Goal: Communication & Community: Answer question/provide support

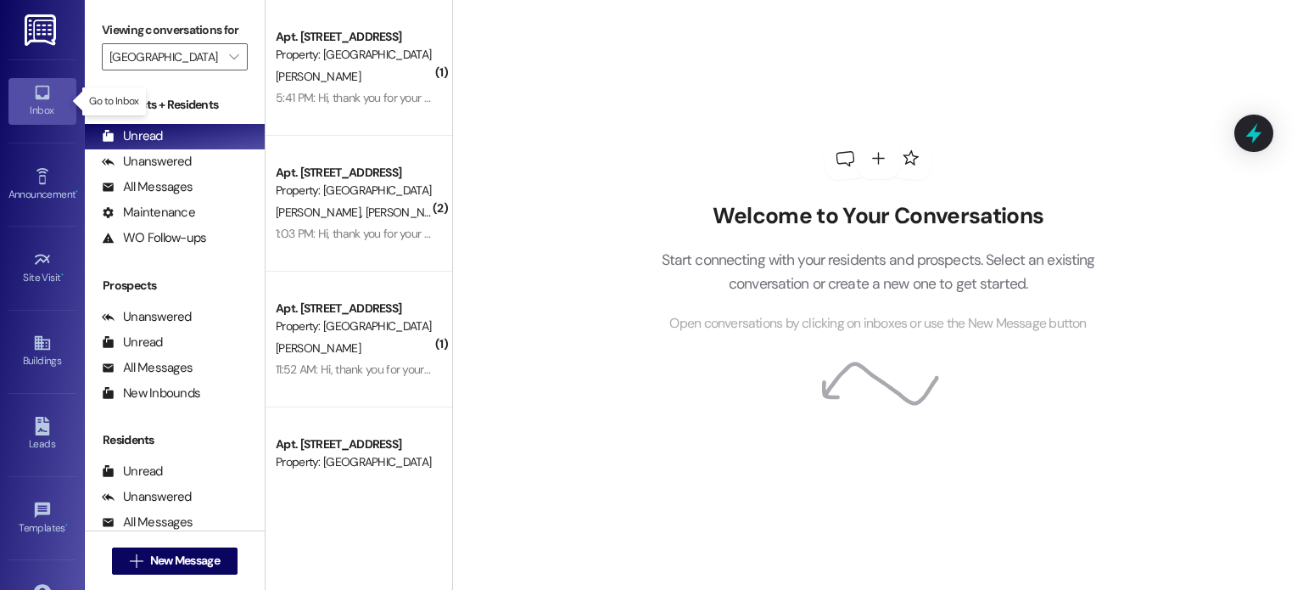
click at [34, 92] on icon at bounding box center [42, 92] width 19 height 19
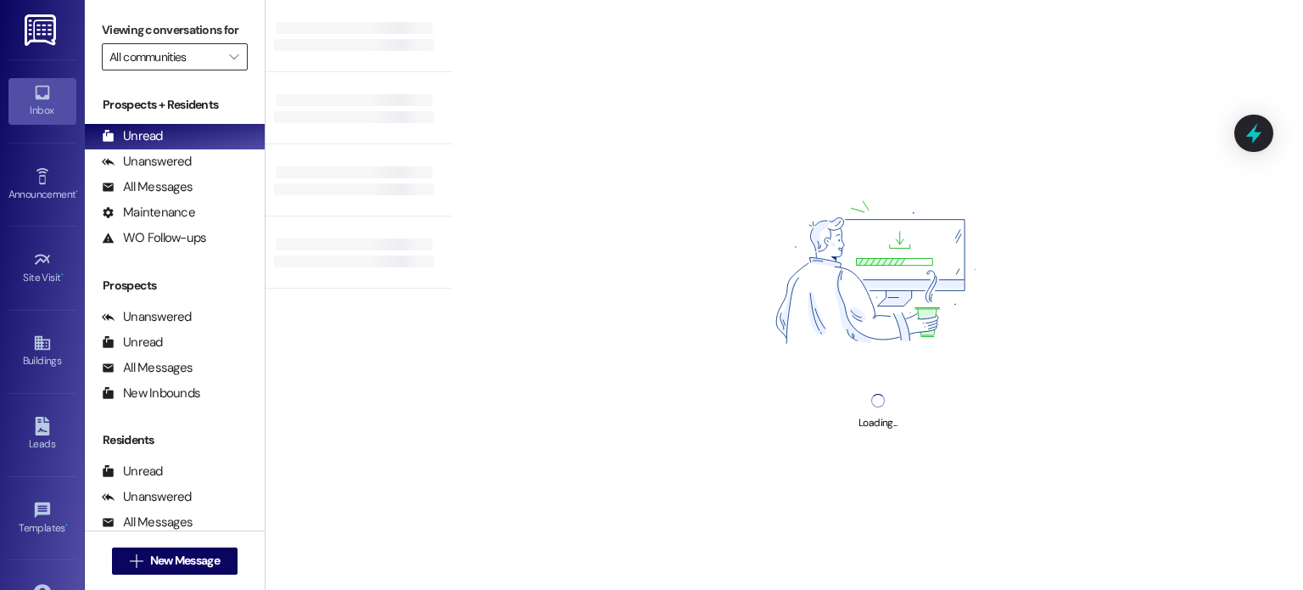
click at [155, 54] on input "All communities" at bounding box center [164, 56] width 111 height 27
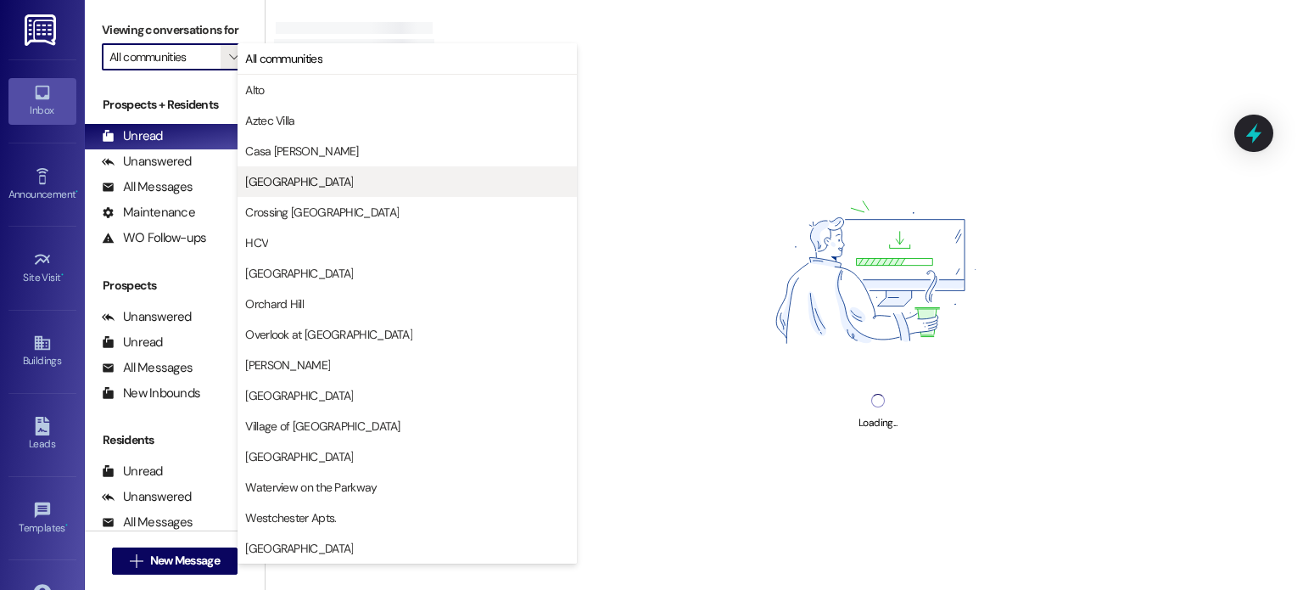
click at [257, 176] on span "[GEOGRAPHIC_DATA]" at bounding box center [299, 181] width 108 height 17
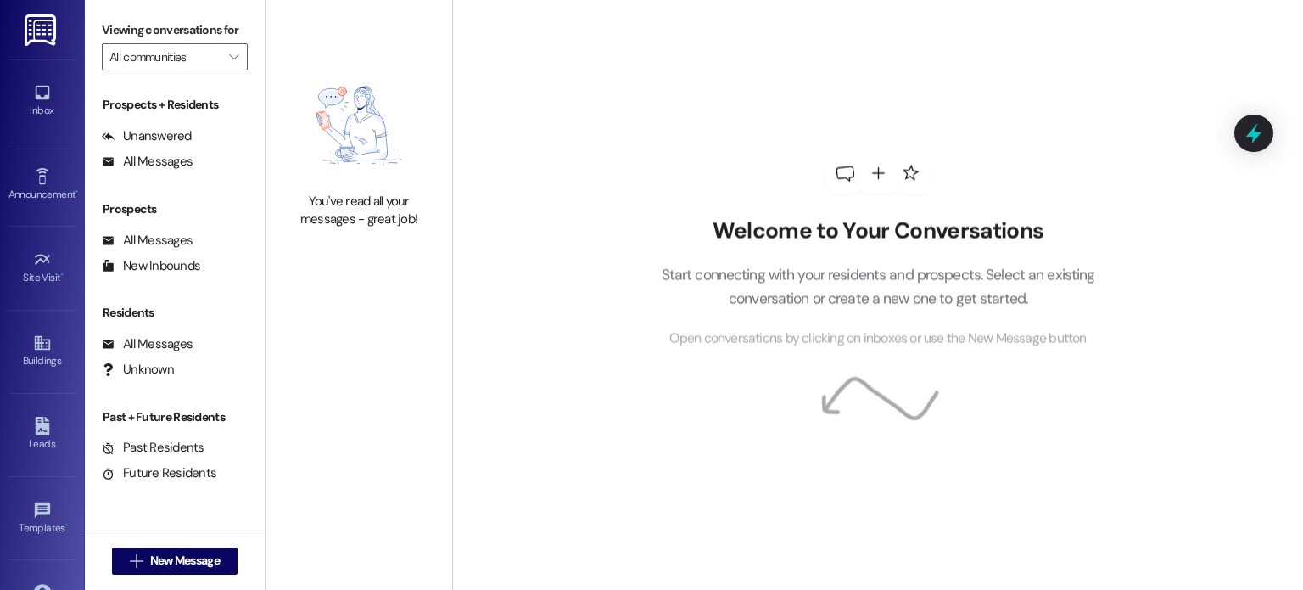
type input "[GEOGRAPHIC_DATA]"
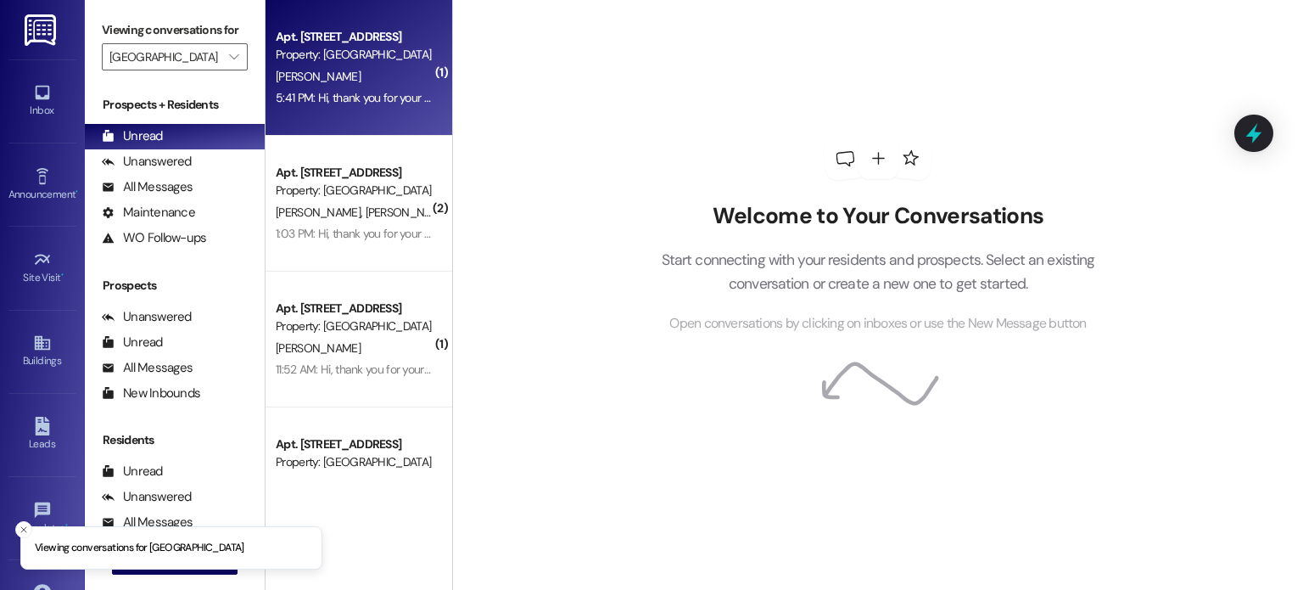
click at [324, 48] on div "Property: [GEOGRAPHIC_DATA]" at bounding box center [354, 55] width 157 height 18
click at [321, 51] on div "Property: [GEOGRAPHIC_DATA]" at bounding box center [354, 55] width 157 height 18
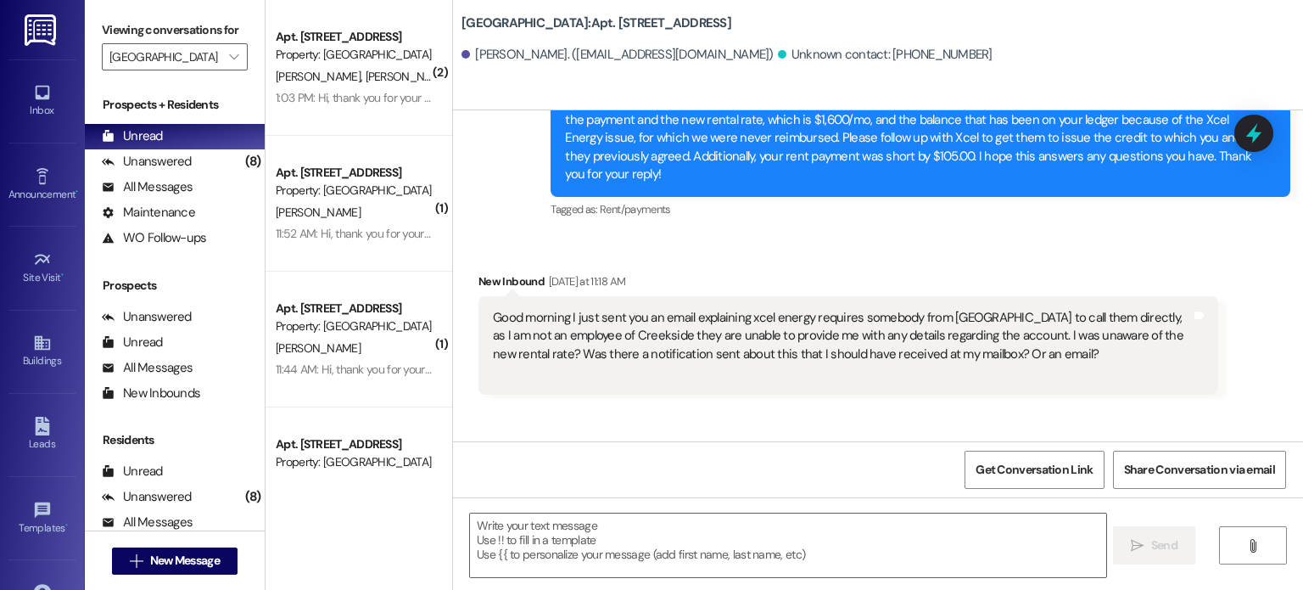
scroll to position [48607, 0]
click at [532, 533] on textarea at bounding box center [787, 545] width 635 height 64
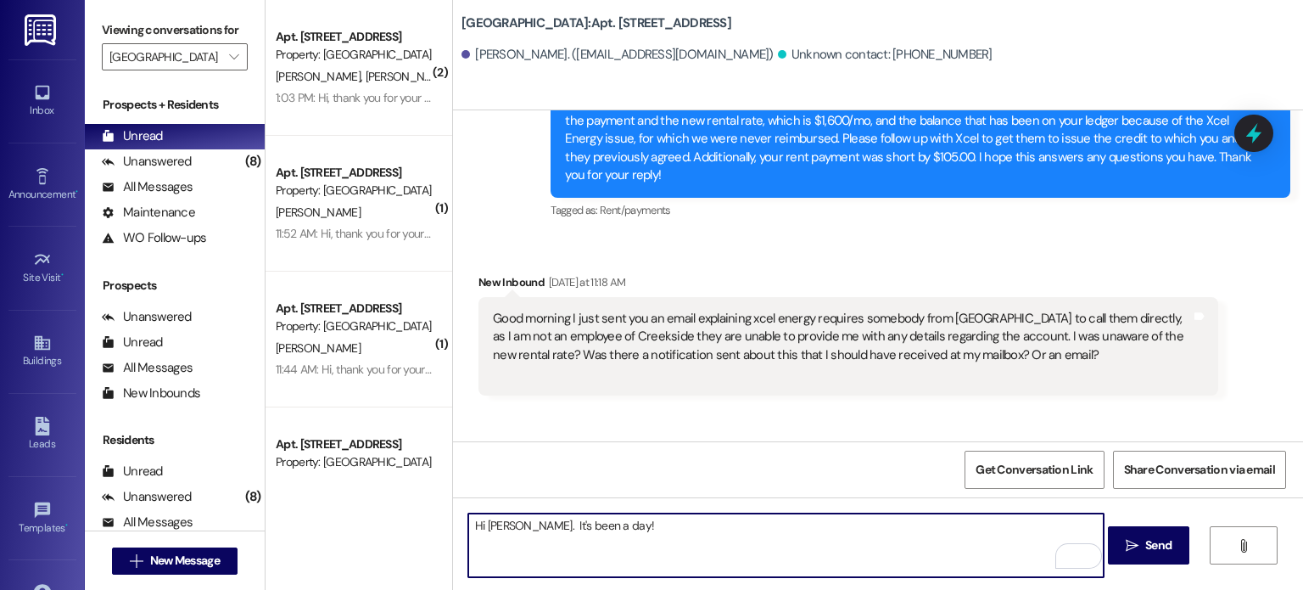
click at [584, 529] on textarea "Hi [PERSON_NAME]. It's been a day!" at bounding box center [785, 545] width 635 height 64
click at [672, 525] on textarea "Hi [PERSON_NAME]. It's been a day! I will reach out to Scel Energy as soon as I…" at bounding box center [785, 545] width 635 height 64
click at [468, 539] on textarea "Hi [PERSON_NAME]. It's been a day! I will reach out to Xcel Energy as soon as I…" at bounding box center [785, 545] width 635 height 64
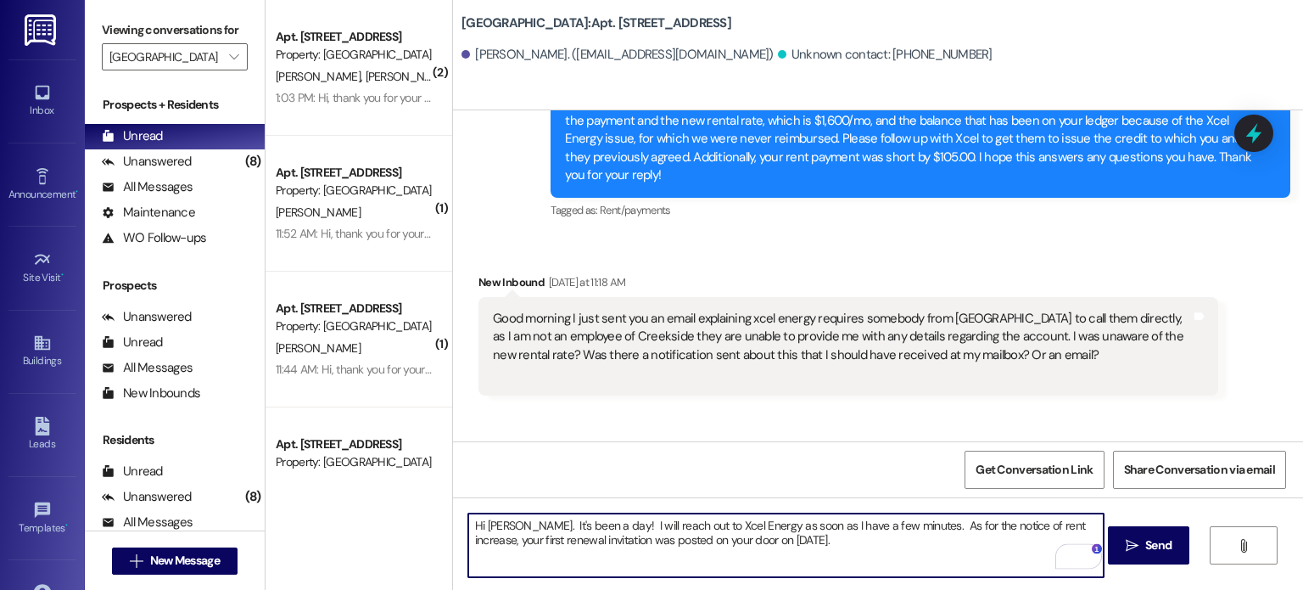
click at [716, 540] on textarea "Hi [PERSON_NAME]. It's been a day! I will reach out to Xcel Energy as soon as I…" at bounding box center [785, 545] width 635 height 64
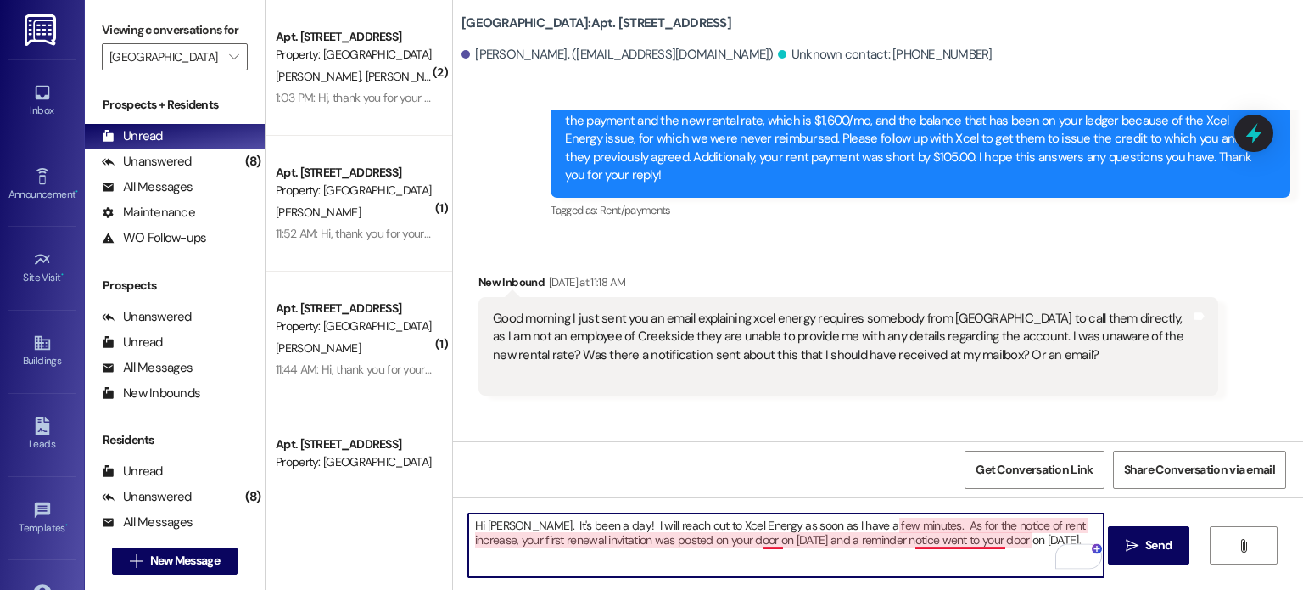
click at [766, 540] on textarea "Hi [PERSON_NAME]. It's been a day! I will reach out to Xcel Energy as soon as I…" at bounding box center [785, 545] width 635 height 64
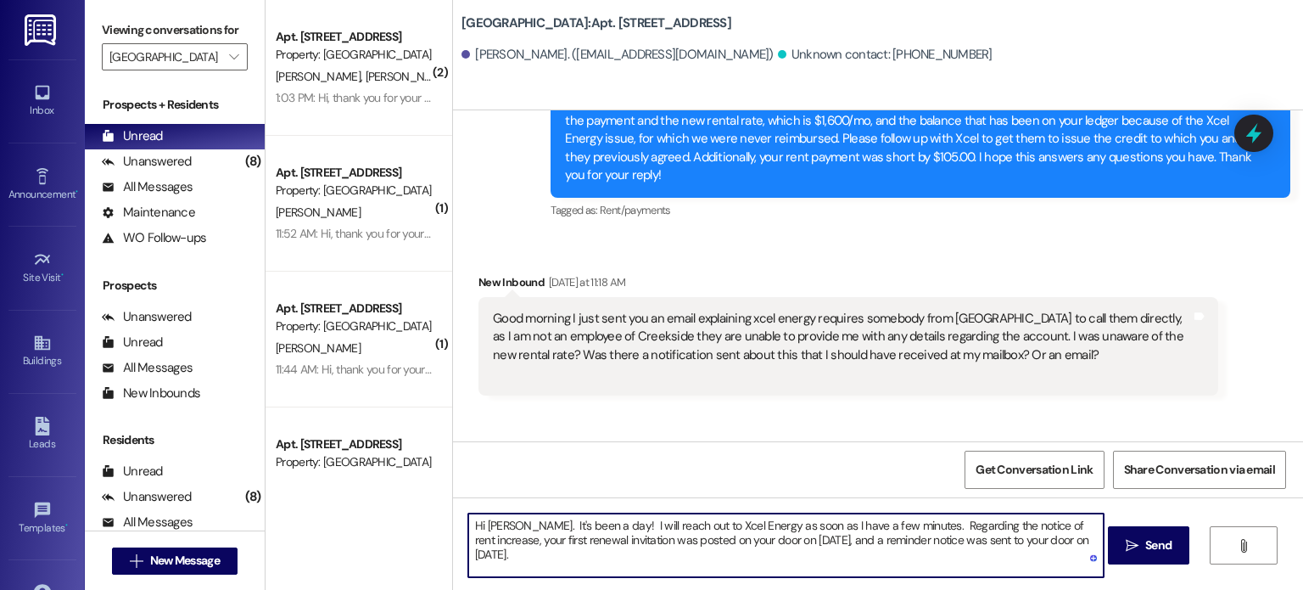
click at [1074, 539] on textarea "Hi [PERSON_NAME]. It's been a day! I will reach out to Xcel Energy as soon as I…" at bounding box center [785, 545] width 635 height 64
click at [671, 555] on textarea "Hi [PERSON_NAME]. It's been a day! I will reach out to Xcel Energy as soon as I…" at bounding box center [785, 545] width 635 height 64
click at [676, 555] on textarea "Hi [PERSON_NAME]. It's been a day! I will reach out to Xcel Energy as soon as I…" at bounding box center [785, 545] width 635 height 64
drag, startPoint x: 1074, startPoint y: 540, endPoint x: 1086, endPoint y: 554, distance: 18.7
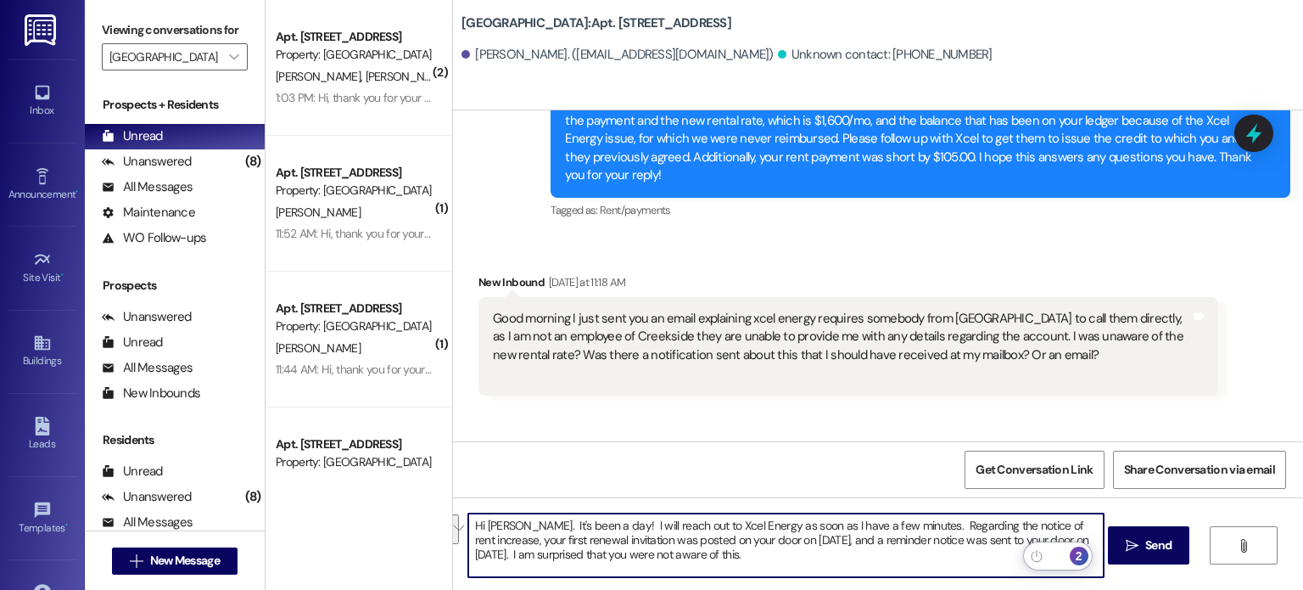
click at [1086, 554] on html "Inbox Go to Inbox Announcement • Send A Text Announcement Site Visit • Go to Si…" at bounding box center [651, 295] width 1303 height 590
click at [959, 525] on textarea "Hi [PERSON_NAME]. It's been a day! I will reach out to Xcel Energy as soon as I…" at bounding box center [785, 545] width 635 height 64
click at [1029, 527] on textarea "Hi [PERSON_NAME]. It's been a day! I will reach out to Xcel Energy as soon as I…" at bounding box center [785, 545] width 635 height 64
paste textarea "am surprised that you were not aware of this."
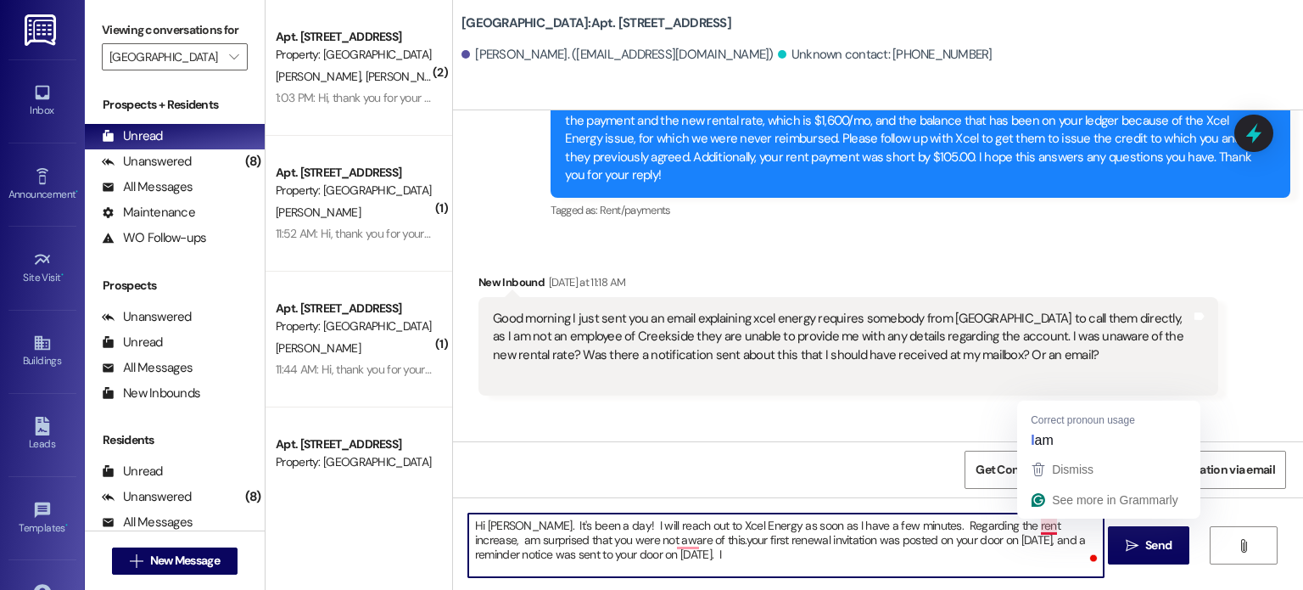
click at [1031, 523] on textarea "Hi [PERSON_NAME]. It's been a day! I will reach out to Xcel Energy as soon as I…" at bounding box center [785, 545] width 635 height 64
click at [664, 541] on textarea "Hi [PERSON_NAME]. It's been a day! I will reach out to Xcel Energy as soon as I…" at bounding box center [785, 545] width 635 height 64
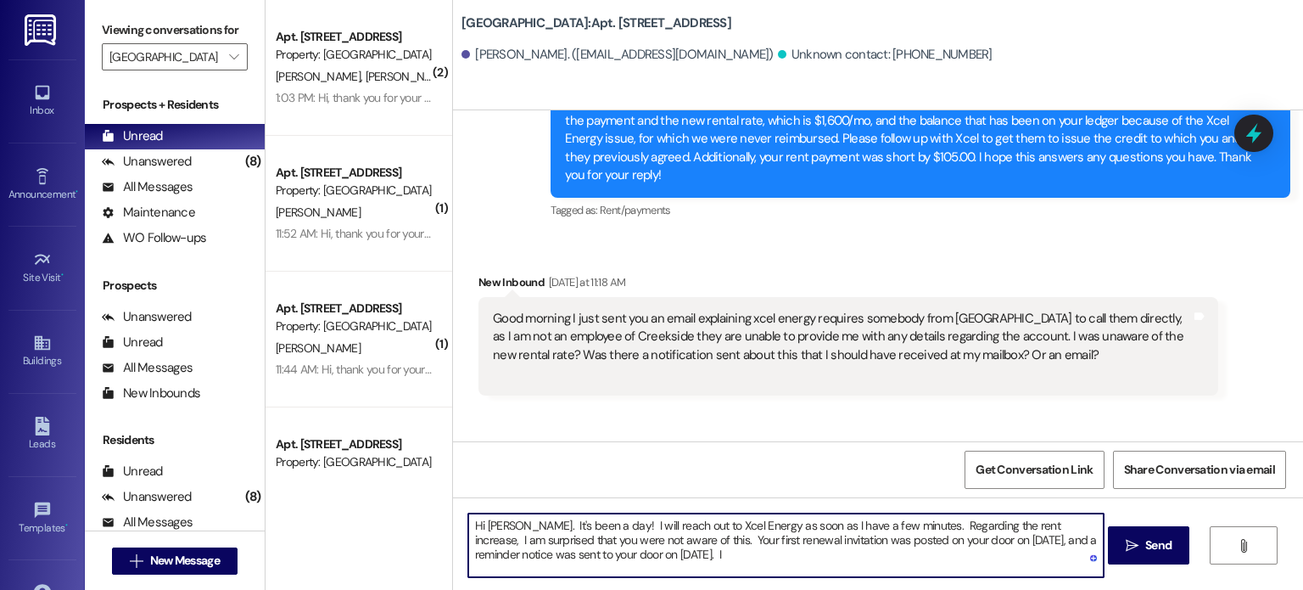
drag, startPoint x: 691, startPoint y: 552, endPoint x: 679, endPoint y: 552, distance: 11.9
click at [679, 552] on textarea "Hi [PERSON_NAME]. It's been a day! I will reach out to Xcel Energy as soon as I…" at bounding box center [785, 545] width 635 height 64
click at [697, 551] on textarea "Hi [PERSON_NAME]. It's been a day! I will reach out to Xcel Energy as soon as I…" at bounding box center [785, 545] width 635 height 64
click at [888, 525] on textarea "Hi [PERSON_NAME]. It's been a day! I will reach out to Xcel Energy as soon as I…" at bounding box center [785, 545] width 635 height 64
click at [696, 555] on textarea "Hi [PERSON_NAME]. It's been a day! I will reach out to Xcel Energy as soon as I…" at bounding box center [785, 545] width 635 height 64
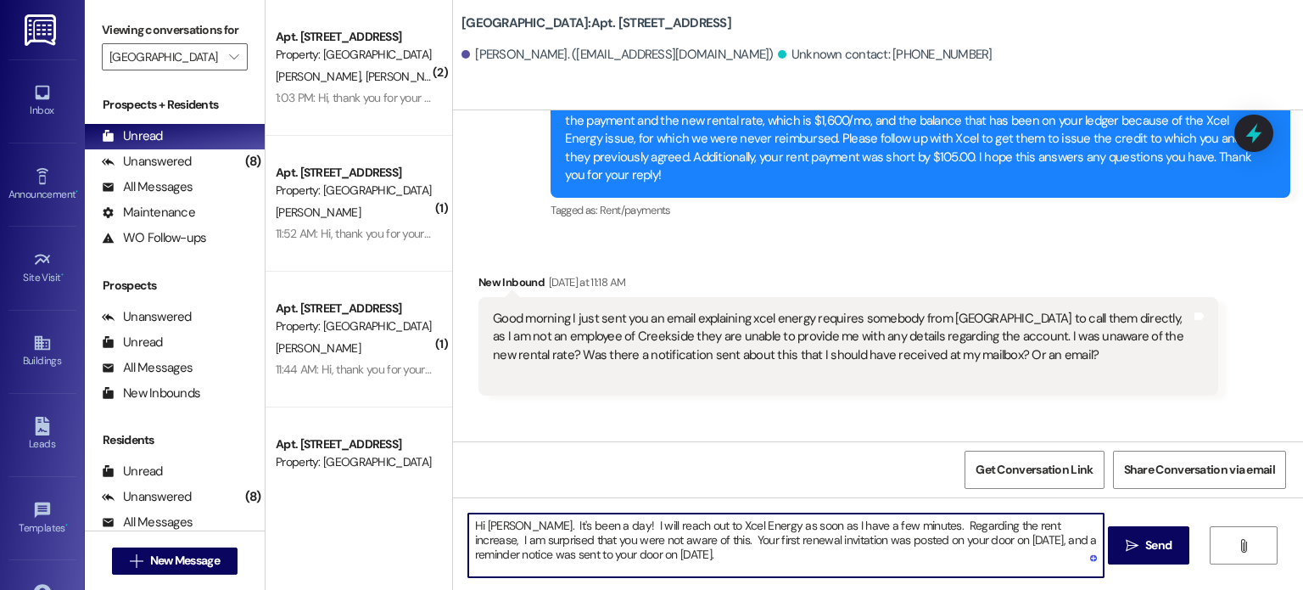
click at [674, 552] on textarea "Hi [PERSON_NAME]. It's been a day! I will reach out to Xcel Energy as soon as I…" at bounding box center [785, 545] width 635 height 64
click at [882, 522] on textarea "Hi [PERSON_NAME]. It's been a day! I will reach out to Xcel Energy as soon as I…" at bounding box center [785, 545] width 635 height 64
click at [876, 559] on textarea "Hi [PERSON_NAME]. It's been a day! I will reach out to Xcel Energy as soon as I…" at bounding box center [785, 545] width 635 height 64
drag, startPoint x: 580, startPoint y: 567, endPoint x: 464, endPoint y: 523, distance: 124.3
click at [461, 522] on div "Hi [PERSON_NAME]. It's been a day! I will reach out to Xcel Energy as soon as I…" at bounding box center [878, 560] width 850 height 127
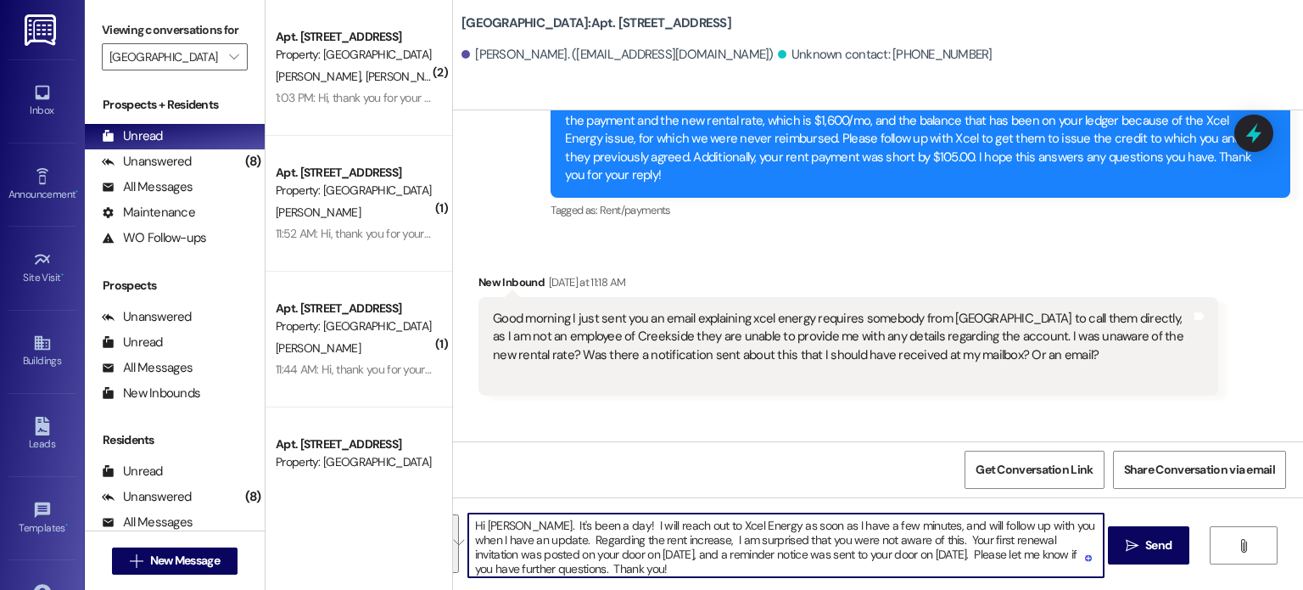
type textarea "Hi [PERSON_NAME]. It's been a day! I will reach out to Xcel Energy as soon as I…"
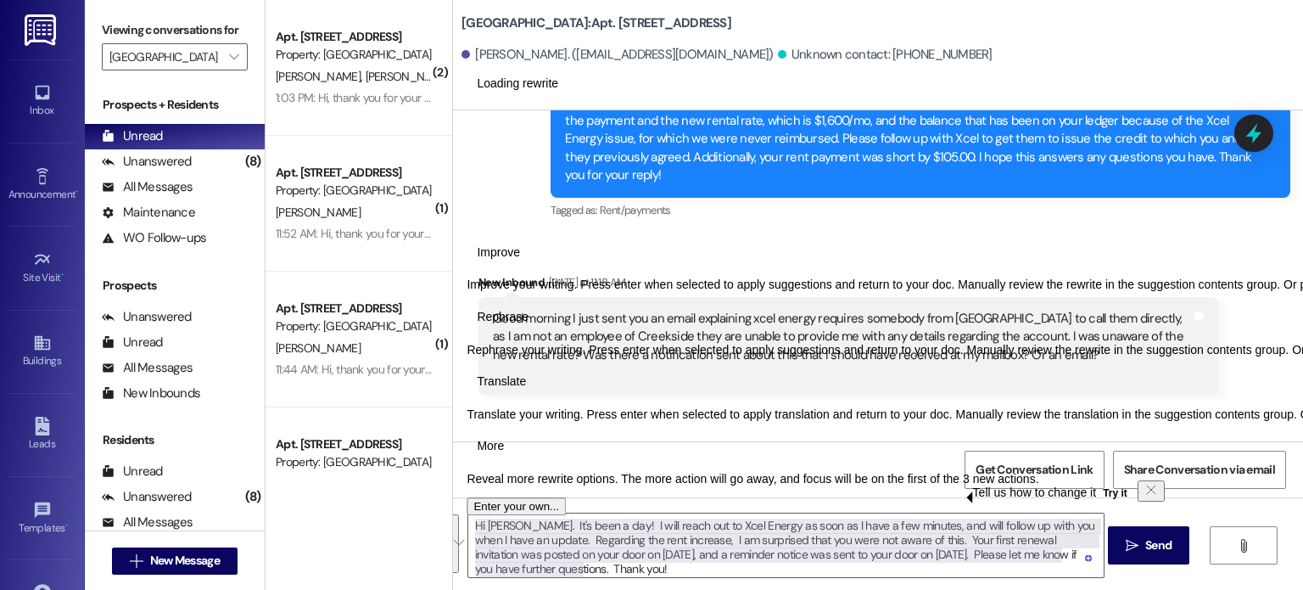
click at [459, 522] on button "See rewrite suggestions" at bounding box center [452, 543] width 14 height 59
click at [599, 567] on textarea "Hi [PERSON_NAME]. It's been a day! I will reach out to Xcel Energy as soon as I…" at bounding box center [785, 545] width 635 height 64
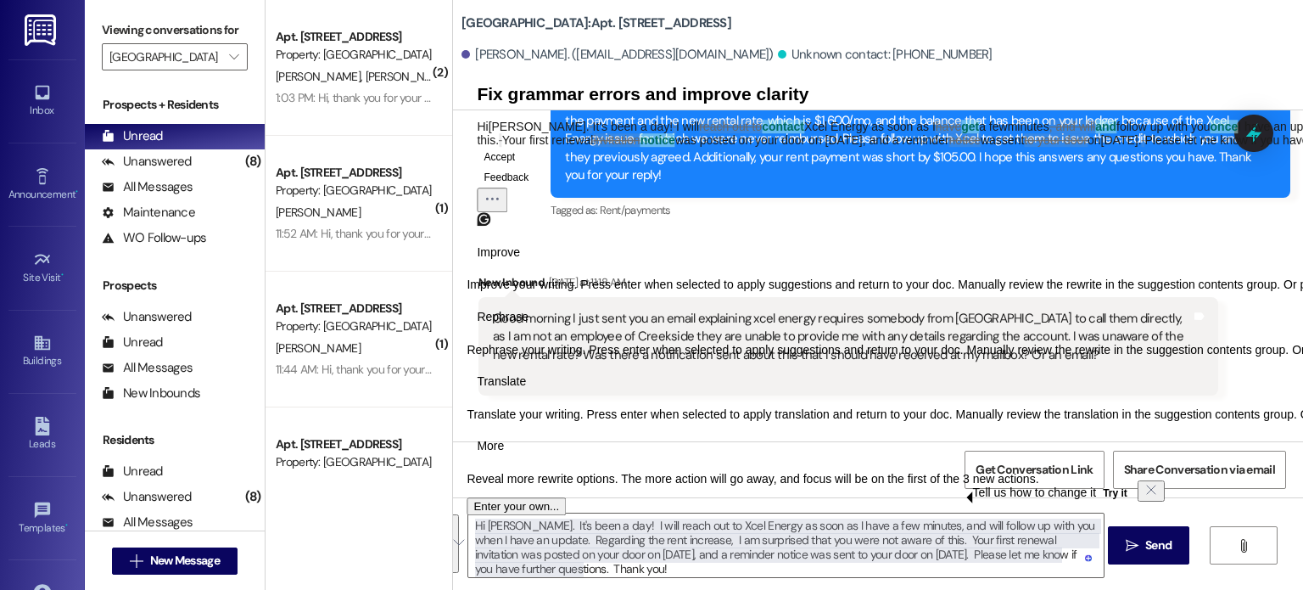
drag, startPoint x: 601, startPoint y: 568, endPoint x: 461, endPoint y: 524, distance: 146.8
click at [461, 524] on div "Hi [PERSON_NAME]. It's been a day! I will reach out to Xcel Energy as soon as I…" at bounding box center [878, 560] width 850 height 127
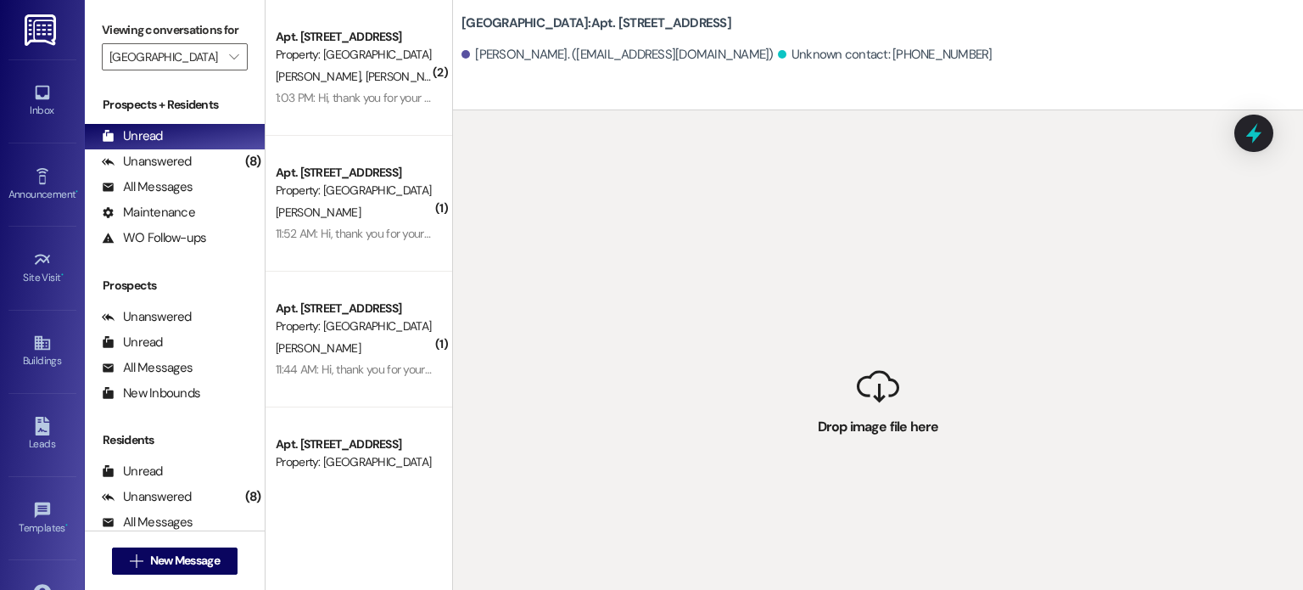
click at [614, 87] on div "[GEOGRAPHIC_DATA]: Apt. [STREET_ADDRESS][PERSON_NAME]. ([EMAIL_ADDRESS][DOMAIN_…" at bounding box center [878, 55] width 850 height 110
click at [698, 260] on div " Drop image file here" at bounding box center [878, 405] width 850 height 590
click at [1142, 290] on div " Drop image file here" at bounding box center [878, 405] width 850 height 590
click at [876, 25] on div "[GEOGRAPHIC_DATA]: Apt. [STREET_ADDRESS][PERSON_NAME]. ([EMAIL_ADDRESS][DOMAIN_…" at bounding box center [883, 38] width 842 height 68
click at [585, 445] on div " Drop image file here" at bounding box center [878, 405] width 850 height 590
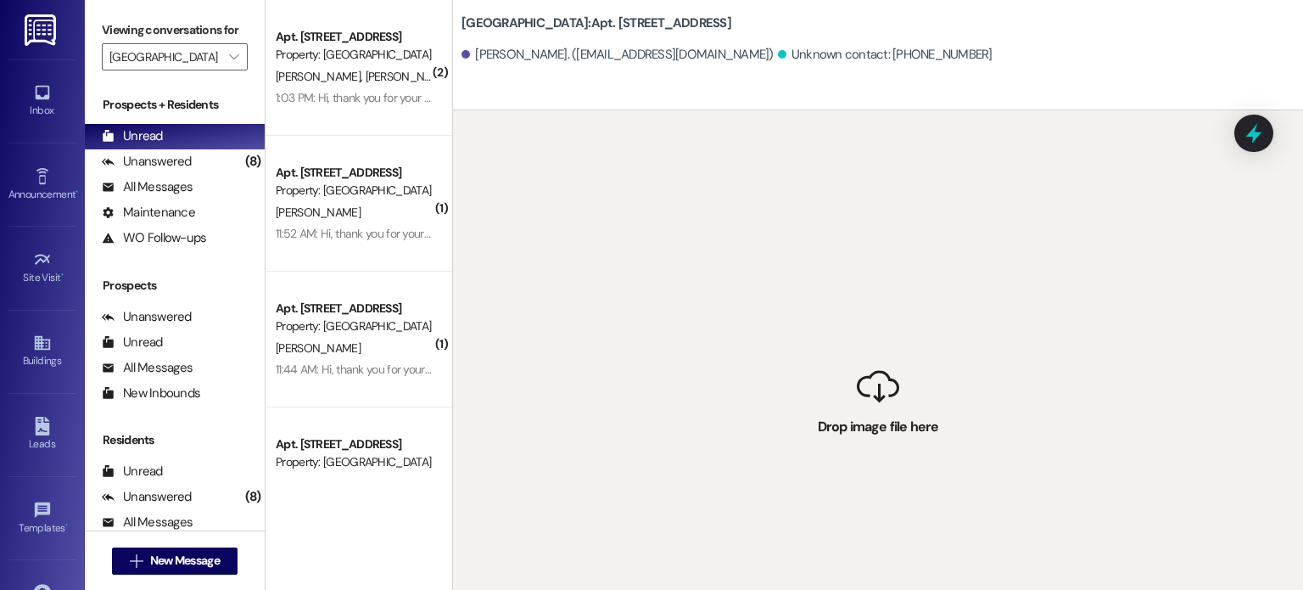
click at [879, 391] on div " Drop image file here" at bounding box center [878, 405] width 850 height 590
click at [869, 98] on div "[GEOGRAPHIC_DATA]: Apt. [STREET_ADDRESS][PERSON_NAME]. ([EMAIL_ADDRESS][DOMAIN_…" at bounding box center [878, 55] width 850 height 110
drag, startPoint x: 869, startPoint y: 106, endPoint x: 875, endPoint y: 192, distance: 85.9
click at [875, 190] on div "[GEOGRAPHIC_DATA]: Apt. [STREET_ADDRESS][PERSON_NAME]. ([EMAIL_ADDRESS][DOMAIN_…" at bounding box center [877, 295] width 851 height 590
click at [878, 189] on div " Drop image file here" at bounding box center [878, 405] width 850 height 590
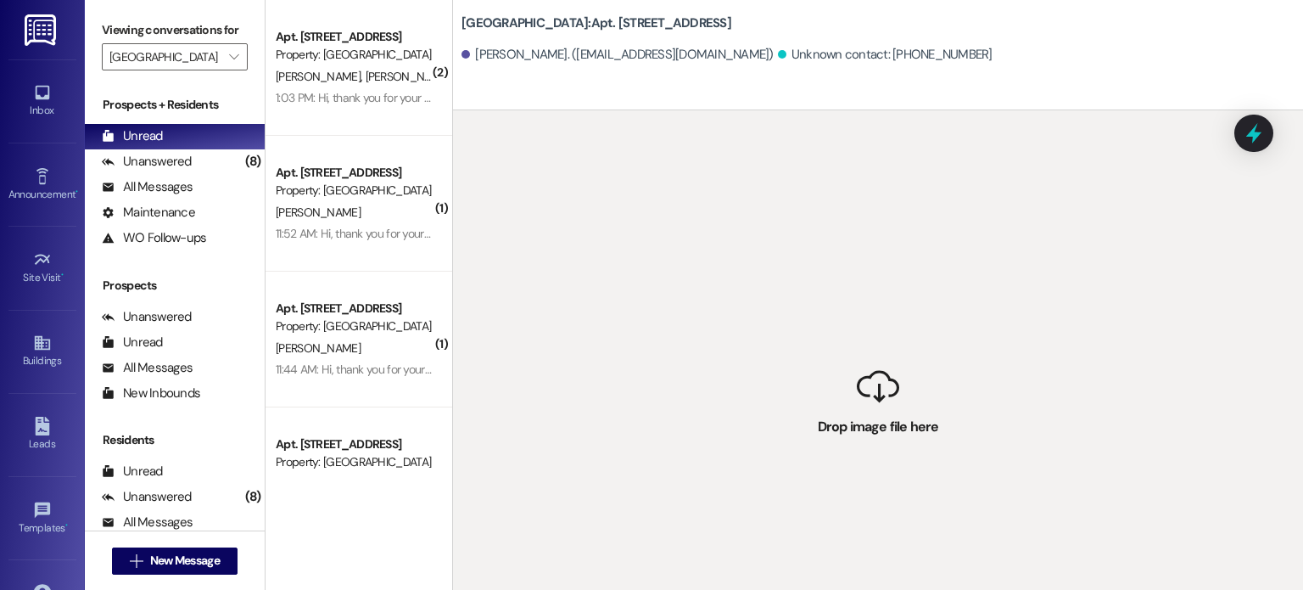
click at [893, 70] on div "[PERSON_NAME]. ([EMAIL_ADDRESS][DOMAIN_NAME]) Unknown contact: [PHONE_NUMBER]" at bounding box center [883, 55] width 842 height 34
click at [608, 86] on div "[GEOGRAPHIC_DATA]: Apt. [STREET_ADDRESS][PERSON_NAME]. ([EMAIL_ADDRESS][DOMAIN_…" at bounding box center [878, 55] width 850 height 110
click at [564, 84] on div "[GEOGRAPHIC_DATA]: Apt. [STREET_ADDRESS][PERSON_NAME]. ([EMAIL_ADDRESS][DOMAIN_…" at bounding box center [878, 55] width 850 height 110
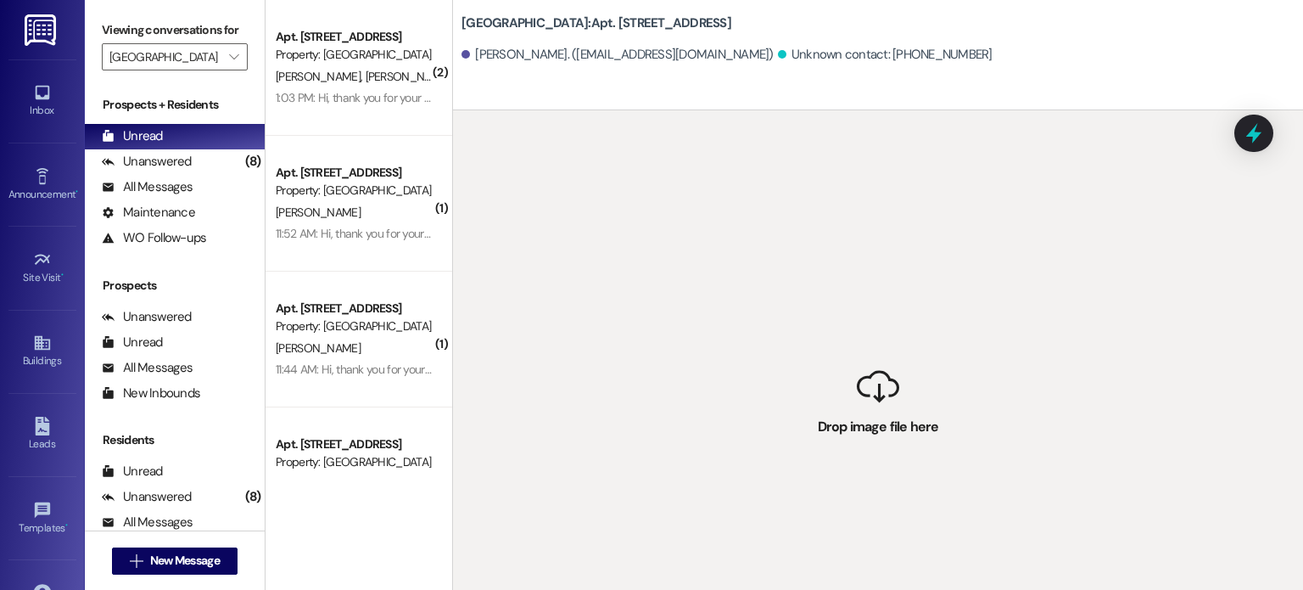
click at [576, 183] on div " Drop image file here" at bounding box center [878, 405] width 850 height 590
click at [1139, 57] on div "[PERSON_NAME]. ([EMAIL_ADDRESS][DOMAIN_NAME]) Unknown contact: [PHONE_NUMBER]" at bounding box center [883, 55] width 842 height 34
click at [1251, 137] on icon at bounding box center [1254, 133] width 20 height 26
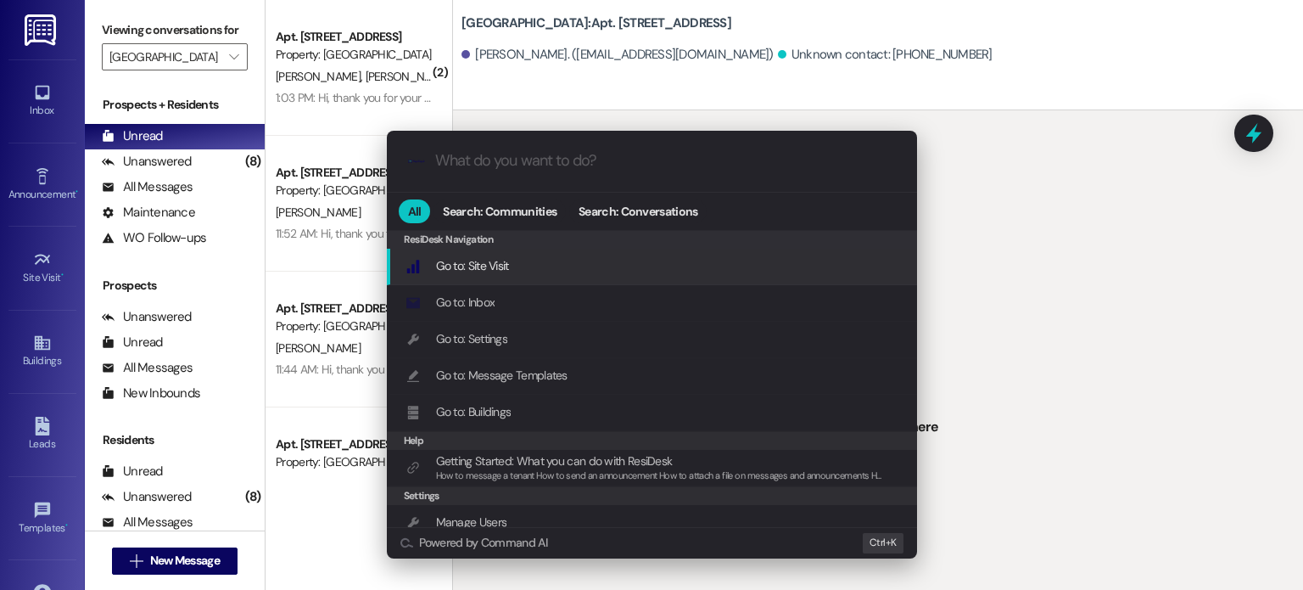
click at [1098, 245] on div ".cls-1{fill:#0a055f;}.cls-2{fill:#0cc4c4;} resideskLogoBlueOrange All Search: C…" at bounding box center [651, 295] width 1303 height 590
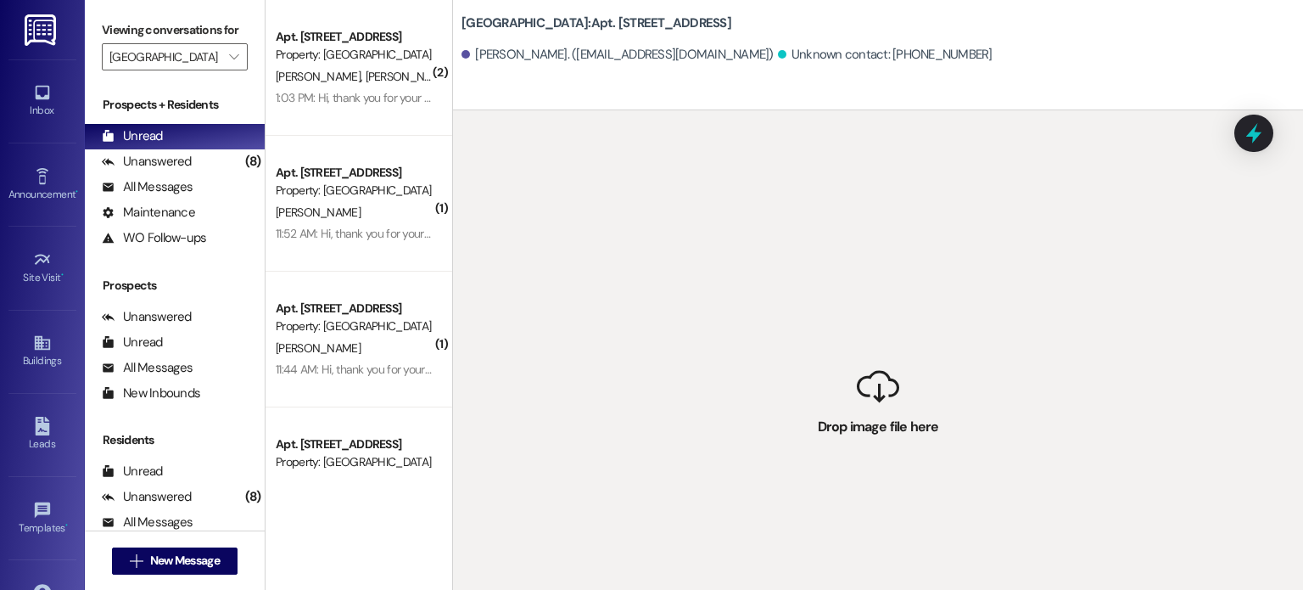
click at [1029, 396] on div " Drop image file here" at bounding box center [878, 405] width 850 height 590
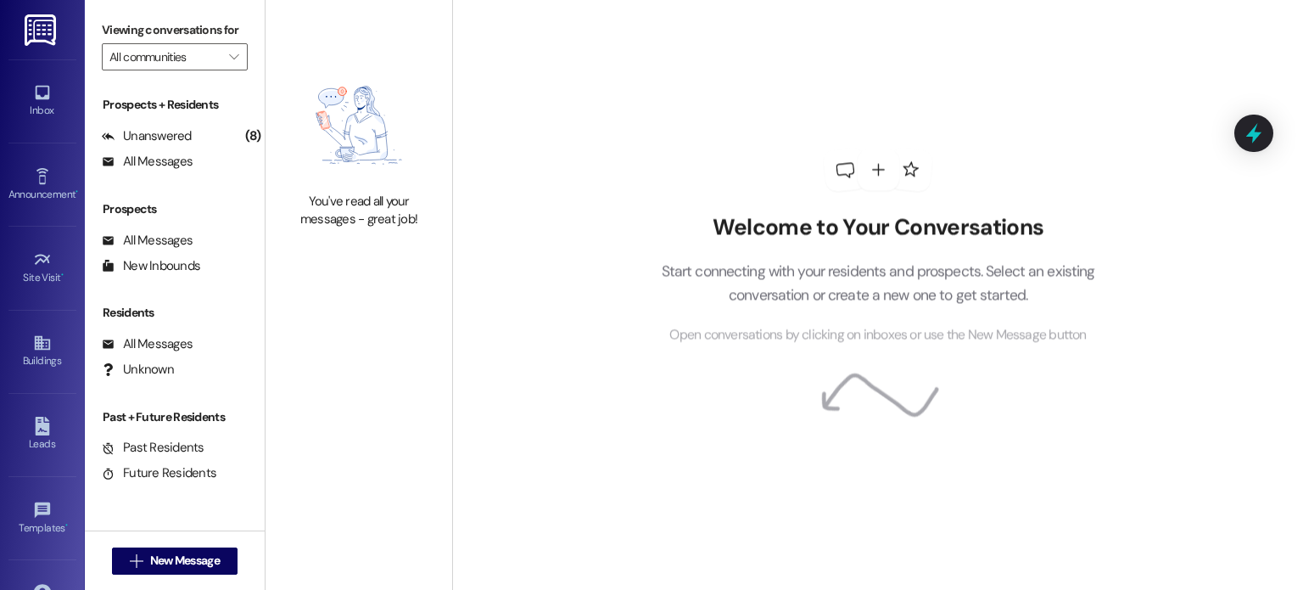
type input "[GEOGRAPHIC_DATA]"
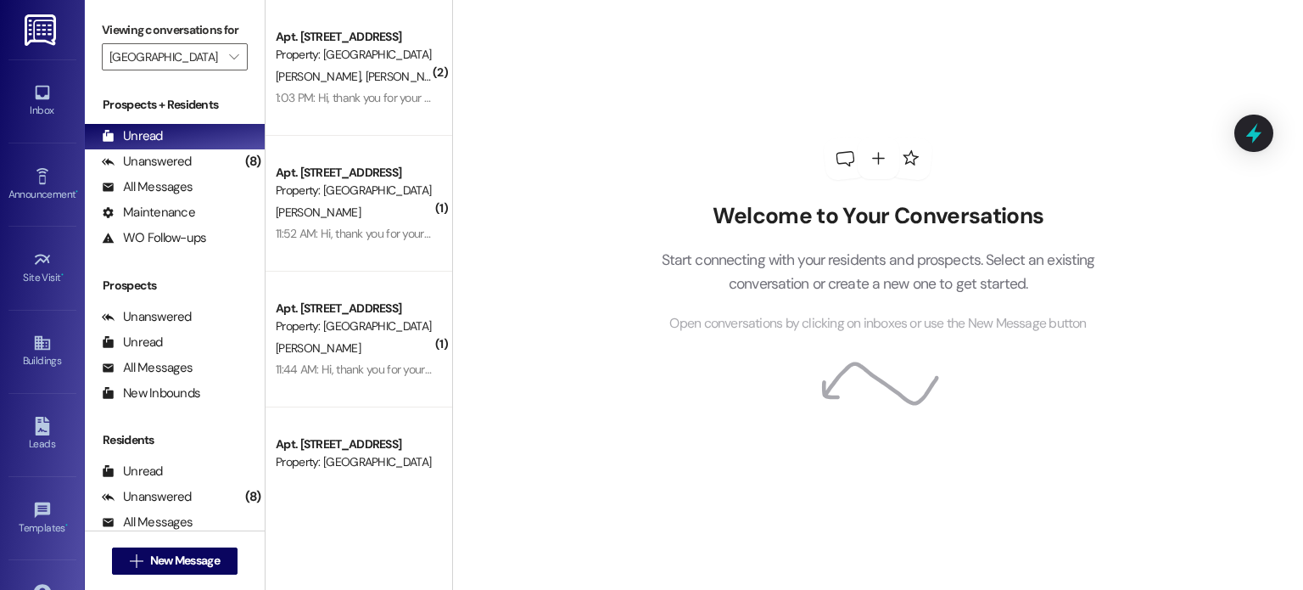
click at [33, 28] on img at bounding box center [42, 29] width 35 height 31
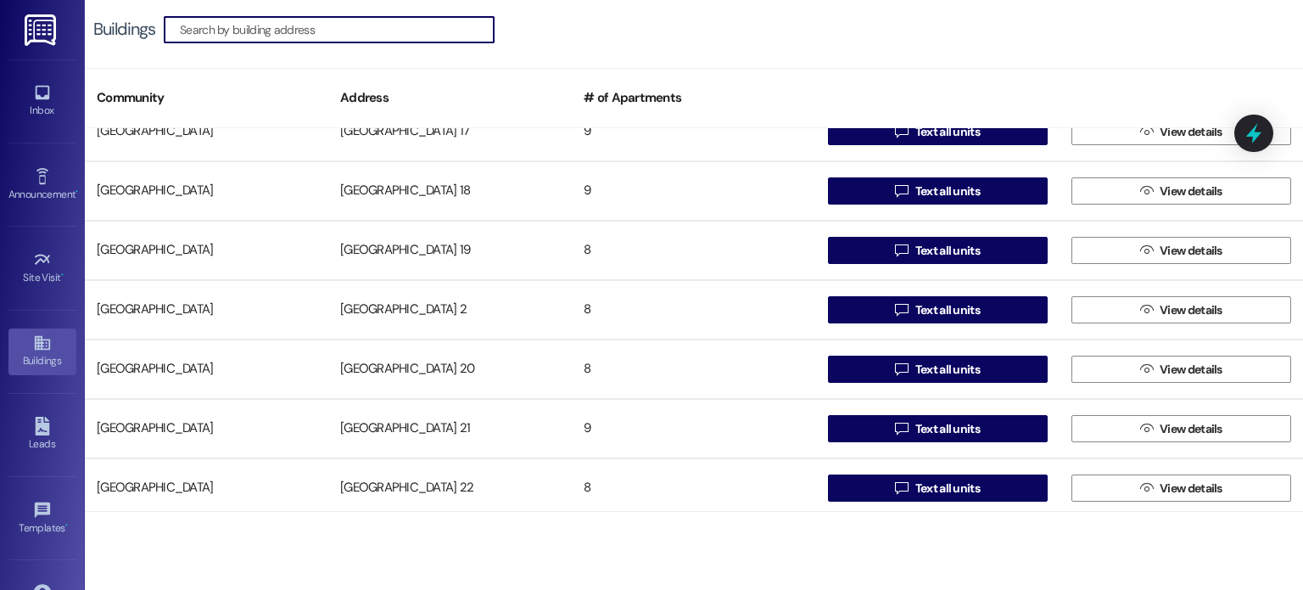
scroll to position [679, 0]
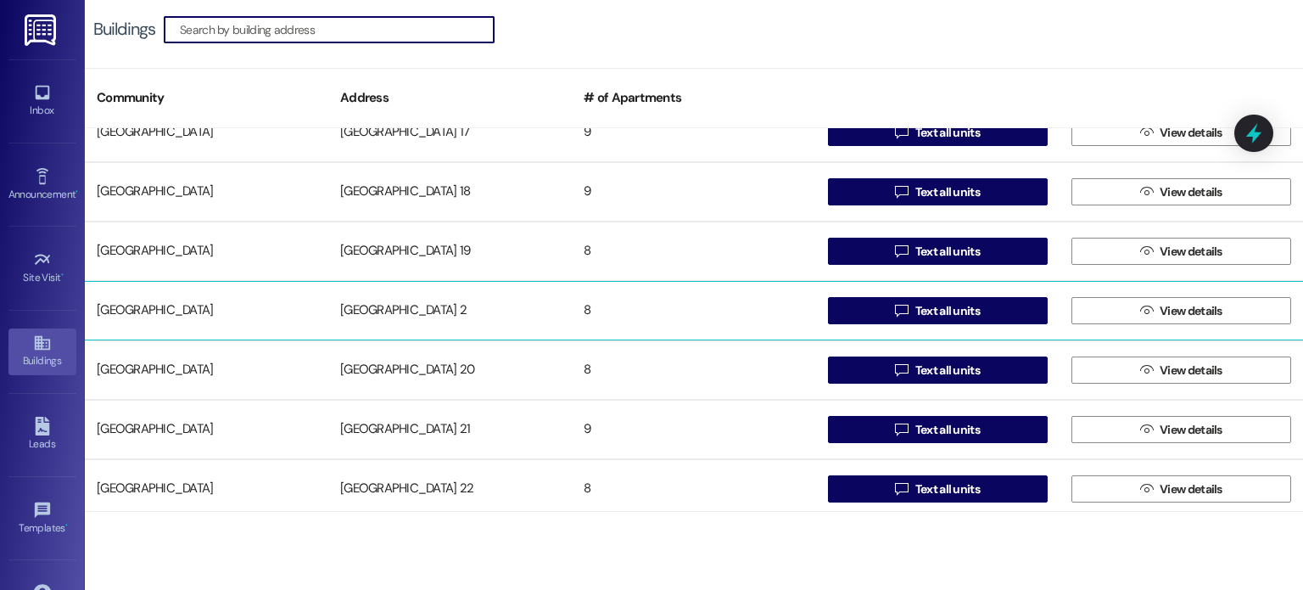
click at [417, 309] on div "[GEOGRAPHIC_DATA] 2" at bounding box center [449, 311] width 243 height 34
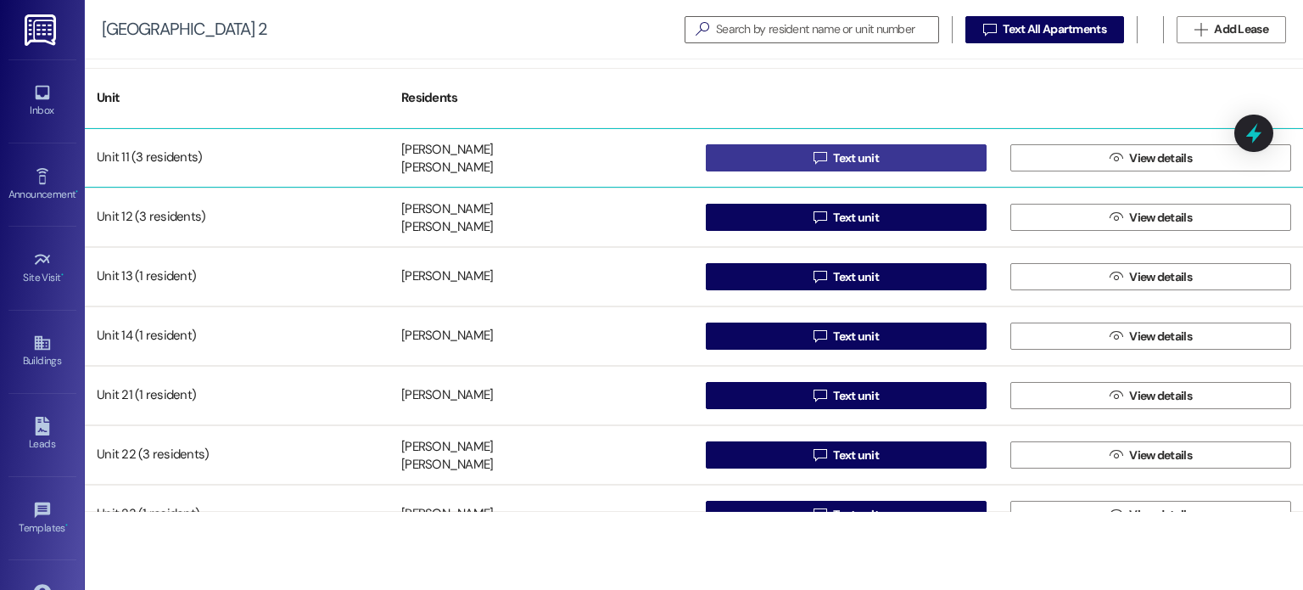
click at [727, 152] on button " Text unit" at bounding box center [846, 157] width 281 height 27
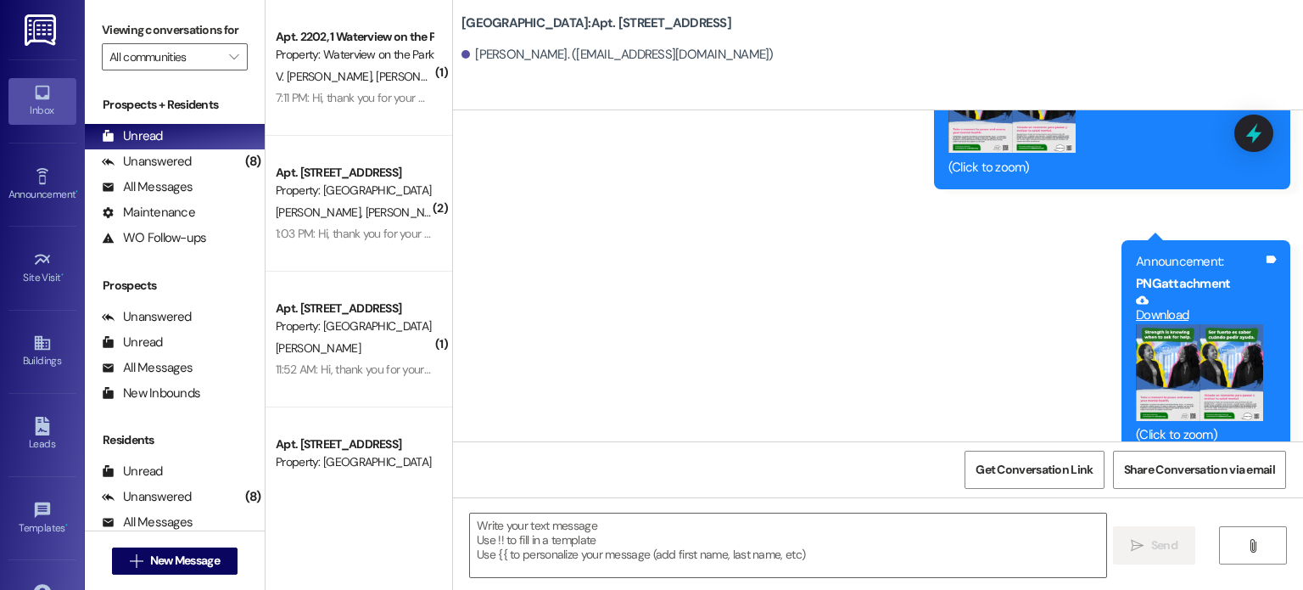
scroll to position [360, 0]
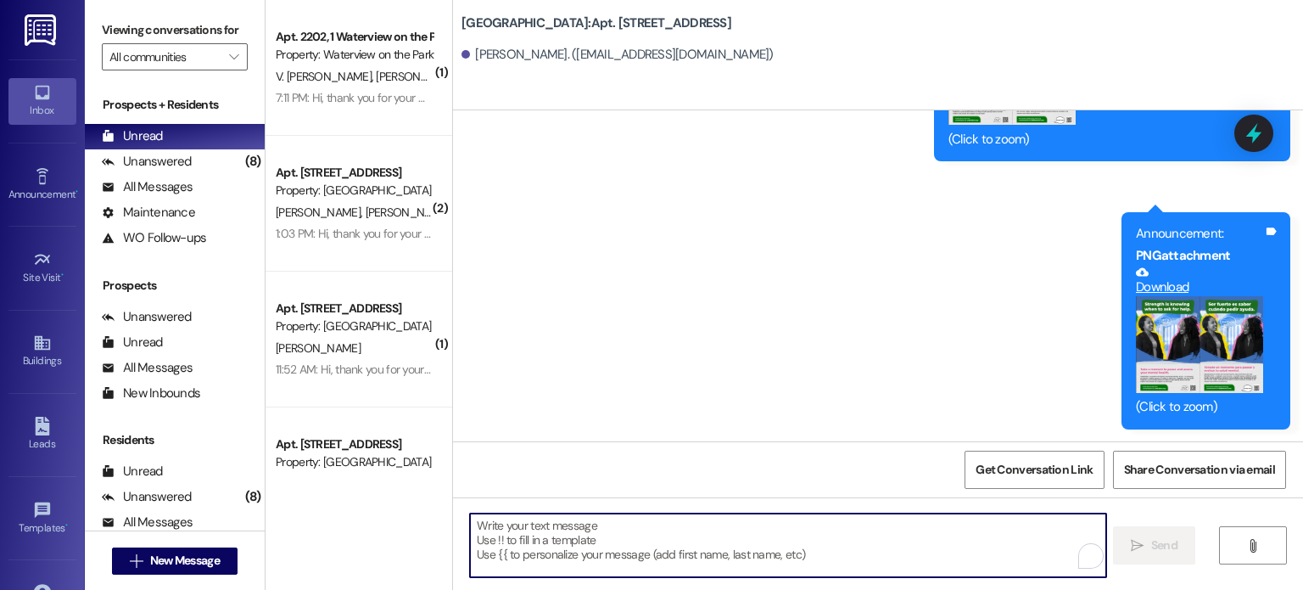
click at [614, 540] on textarea "To enrich screen reader interactions, please activate Accessibility in Grammarl…" at bounding box center [787, 545] width 635 height 64
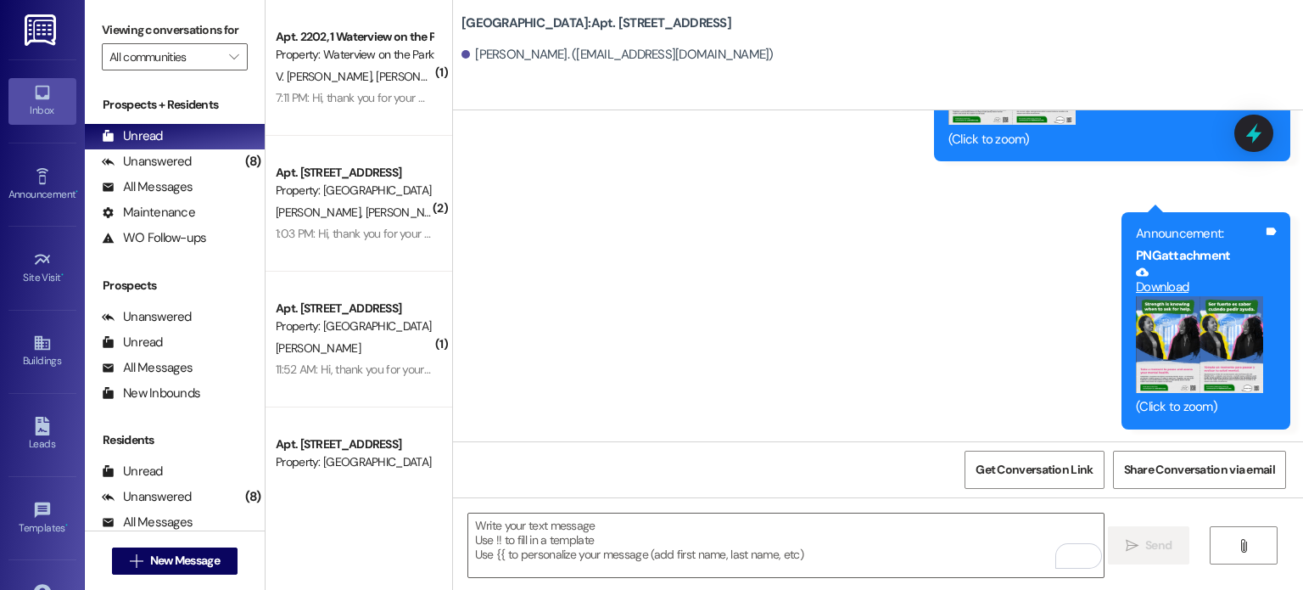
drag, startPoint x: 580, startPoint y: 359, endPoint x: 964, endPoint y: 318, distance: 385.6
click at [964, 318] on div "Announcement, sent via SMS [PERSON_NAME] 11:28 AM Announcement: (You can always…" at bounding box center [878, 153] width 850 height 578
click at [791, 378] on div "Announcement, sent via SMS [PERSON_NAME] 11:28 AM Announcement: (You can always…" at bounding box center [878, 153] width 850 height 578
click at [867, 354] on div "Announcement, sent via SMS [PERSON_NAME] 11:28 AM Announcement: (You can always…" at bounding box center [878, 153] width 850 height 578
click at [1001, 318] on div "Announcement, sent via SMS [PERSON_NAME] 11:28 AM Announcement: (You can always…" at bounding box center [878, 153] width 850 height 578
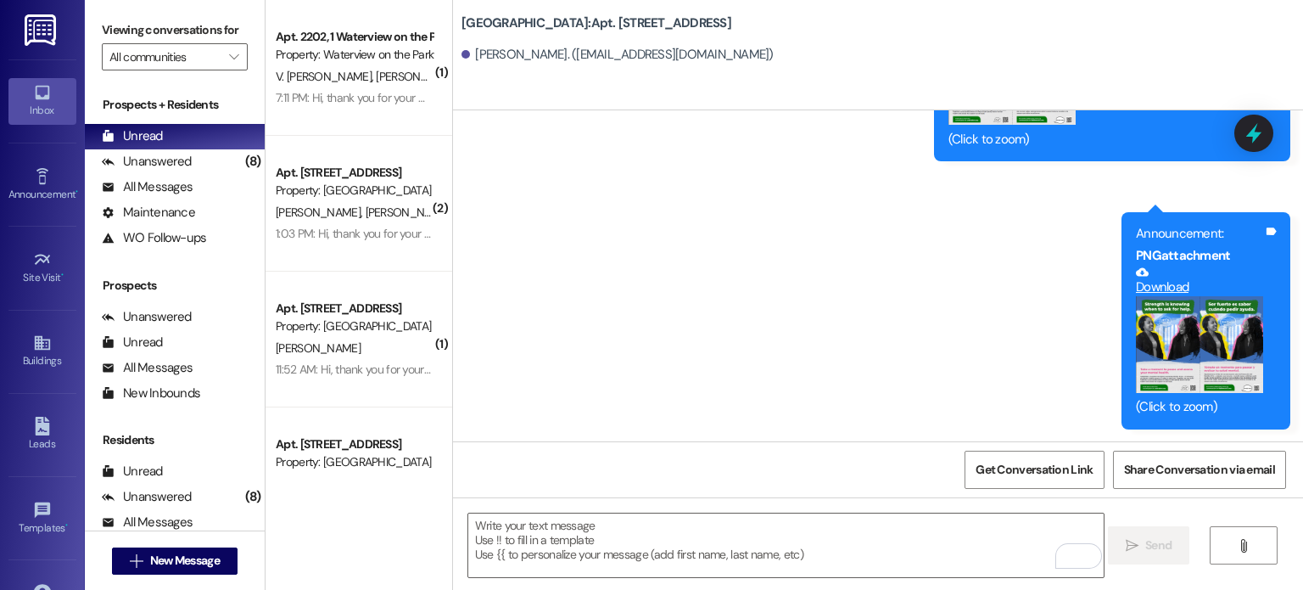
drag, startPoint x: 1001, startPoint y: 318, endPoint x: 556, endPoint y: 274, distance: 447.6
click at [556, 274] on div "Announcement, sent via SMS [PERSON_NAME] 11:28 AM Announcement: (You can always…" at bounding box center [878, 153] width 850 height 578
click at [839, 193] on div "Announcement, sent via SMS [PERSON_NAME] 11:28 AM Announcement: (You can always…" at bounding box center [878, 153] width 850 height 578
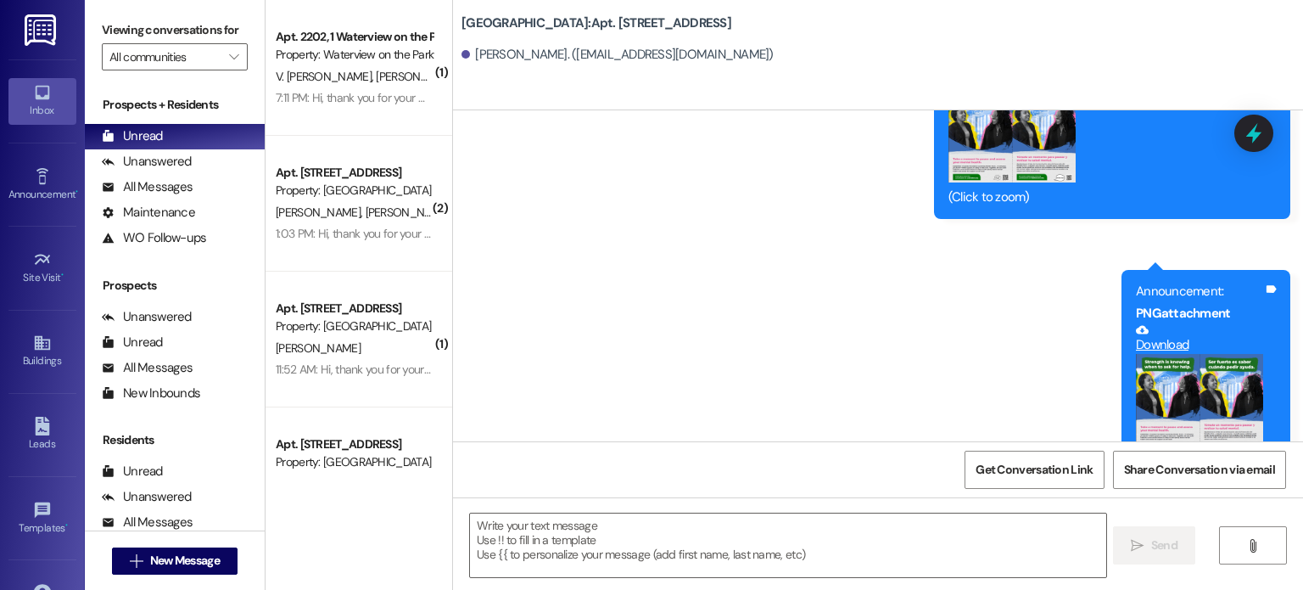
scroll to position [360, 0]
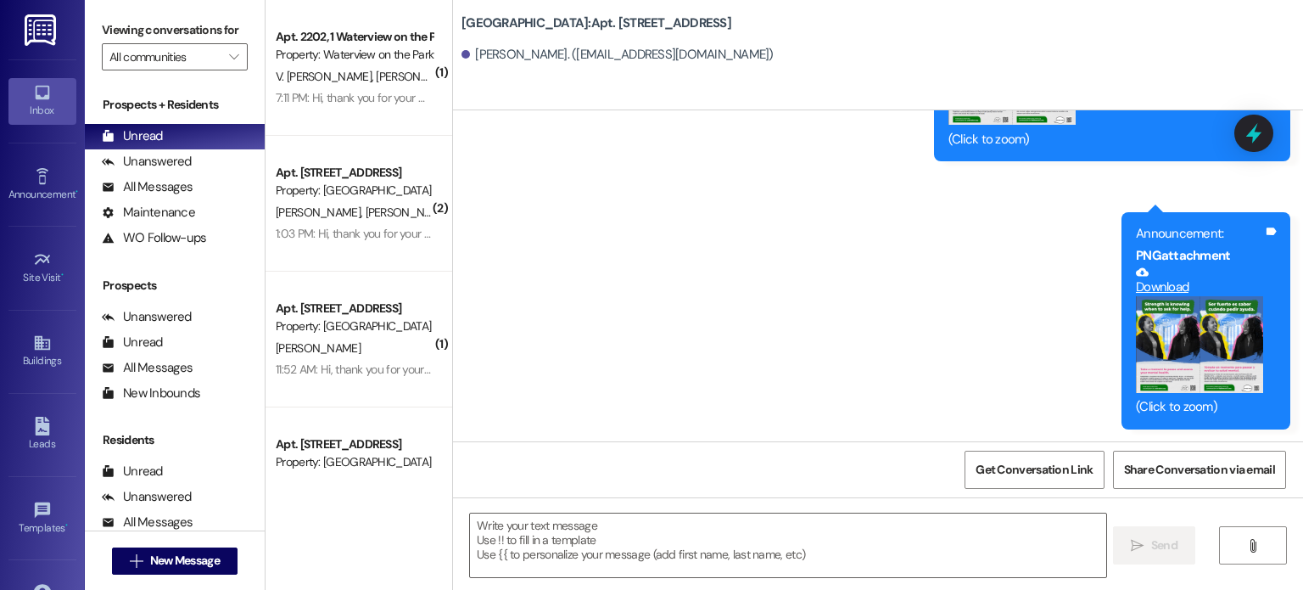
click at [822, 390] on div "Announcement, sent via SMS [PERSON_NAME] 11:28 AM Announcement: (You can always…" at bounding box center [878, 153] width 850 height 578
click at [682, 306] on div "Announcement, sent via SMS [PERSON_NAME] 11:28 AM Announcement: (You can always…" at bounding box center [878, 153] width 850 height 578
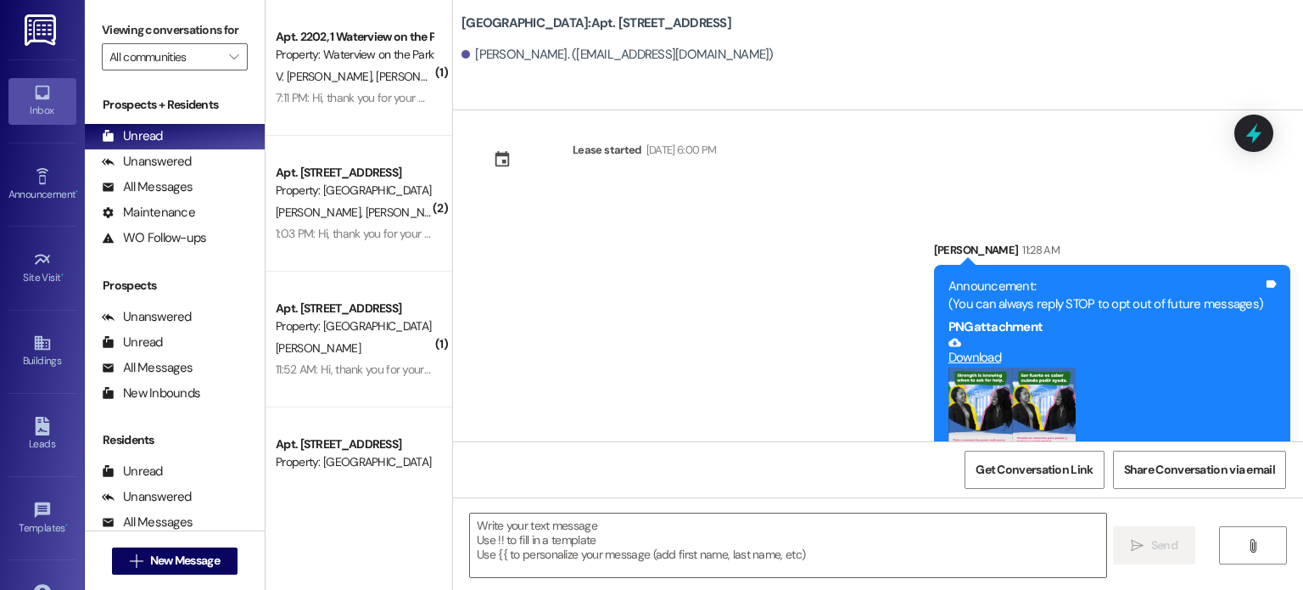
scroll to position [0, 0]
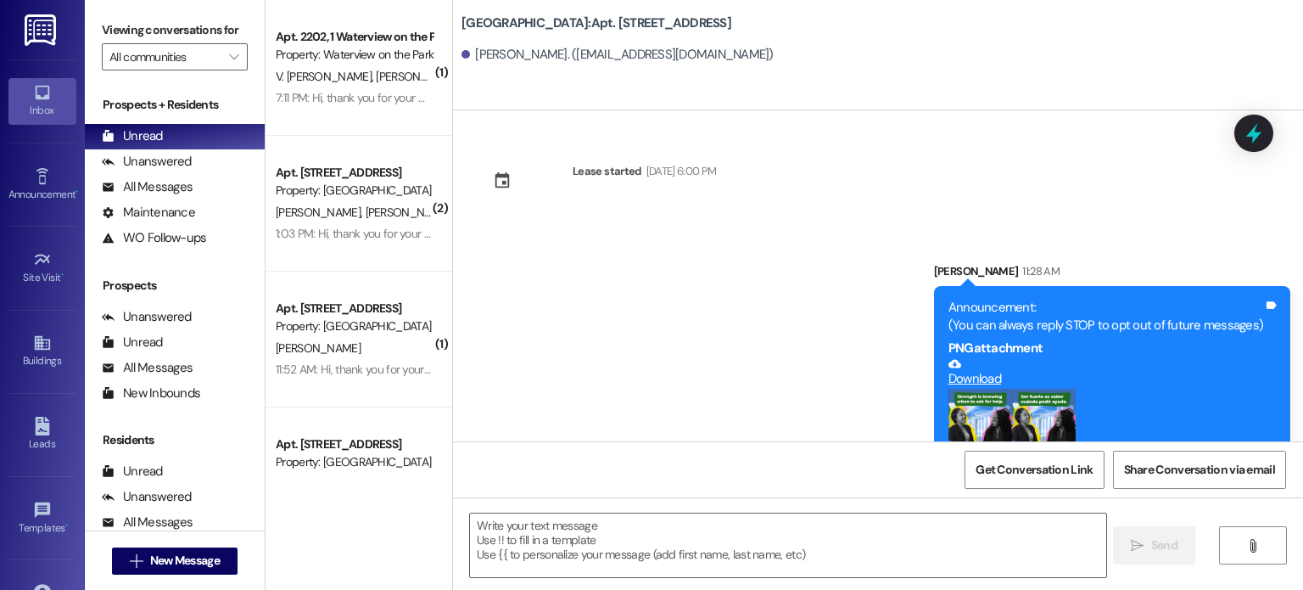
click at [35, 25] on img at bounding box center [42, 29] width 35 height 31
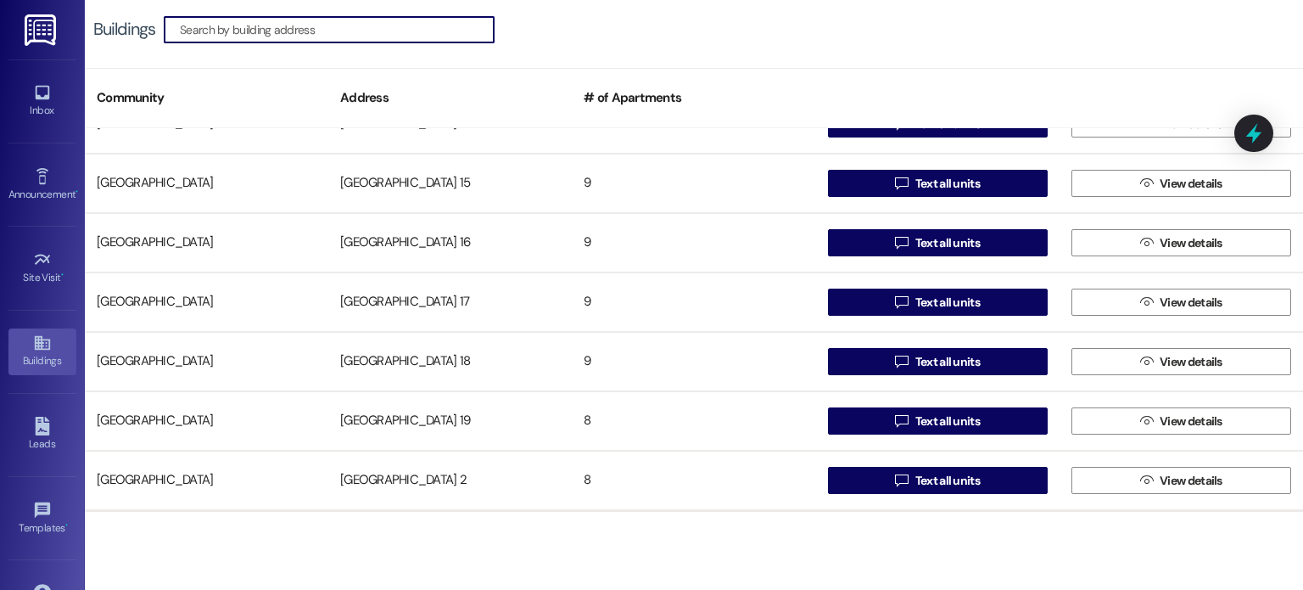
scroll to position [594, 0]
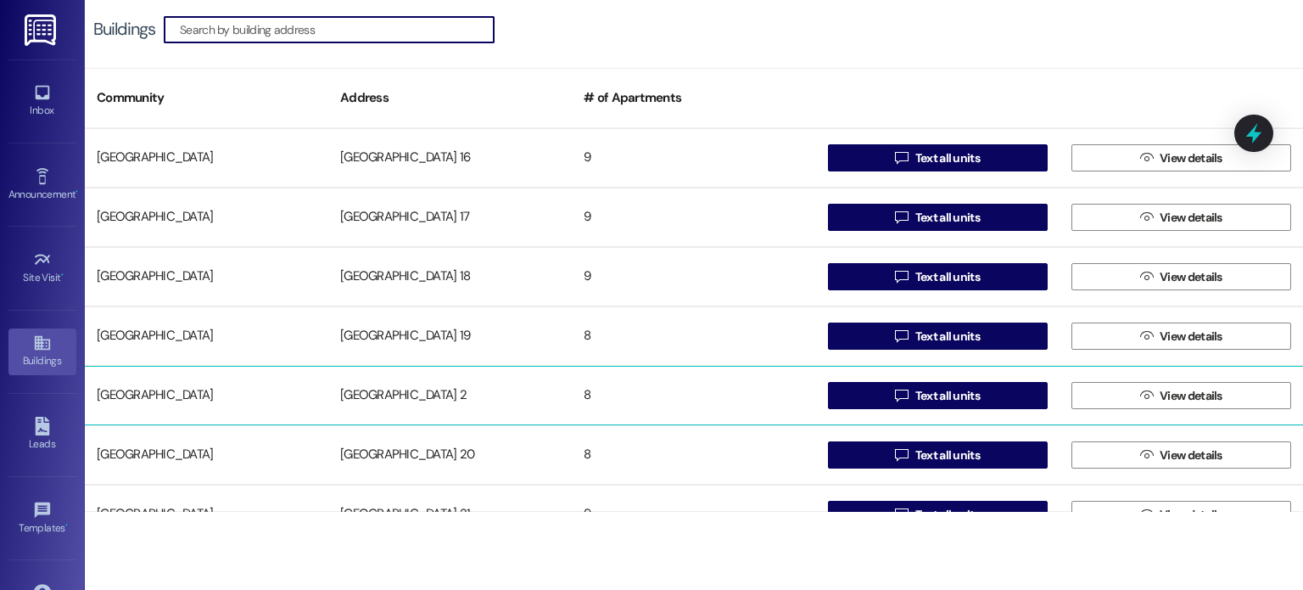
click at [363, 383] on div "[GEOGRAPHIC_DATA] 2" at bounding box center [449, 395] width 243 height 34
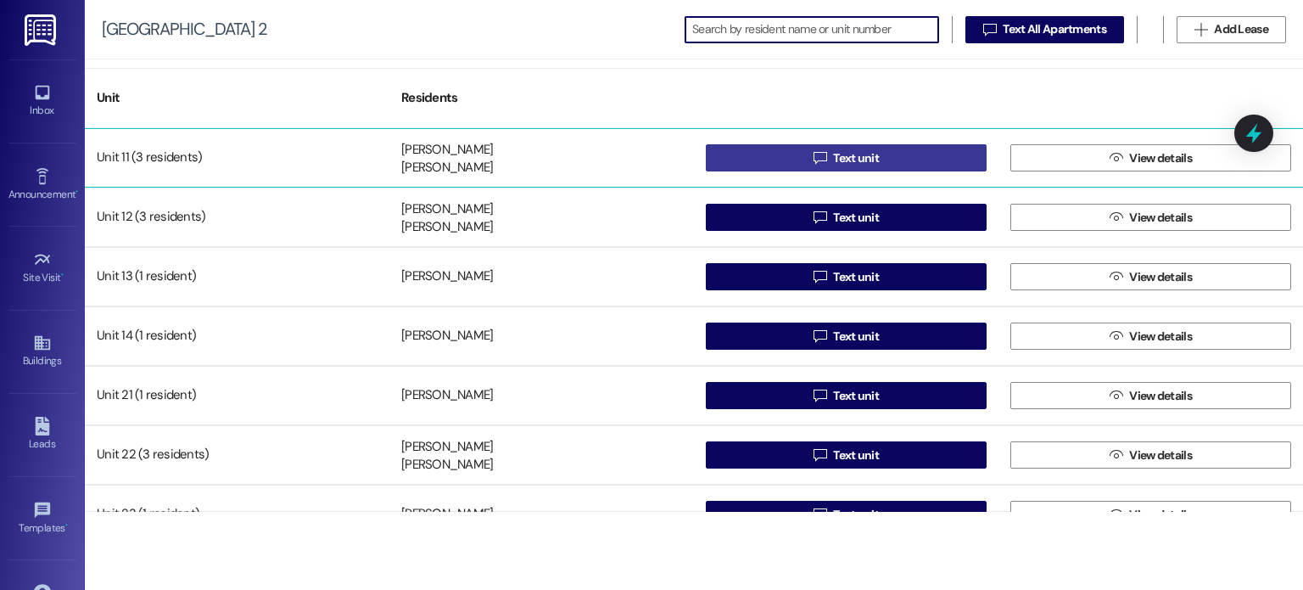
click at [732, 152] on button " Text unit" at bounding box center [846, 157] width 281 height 27
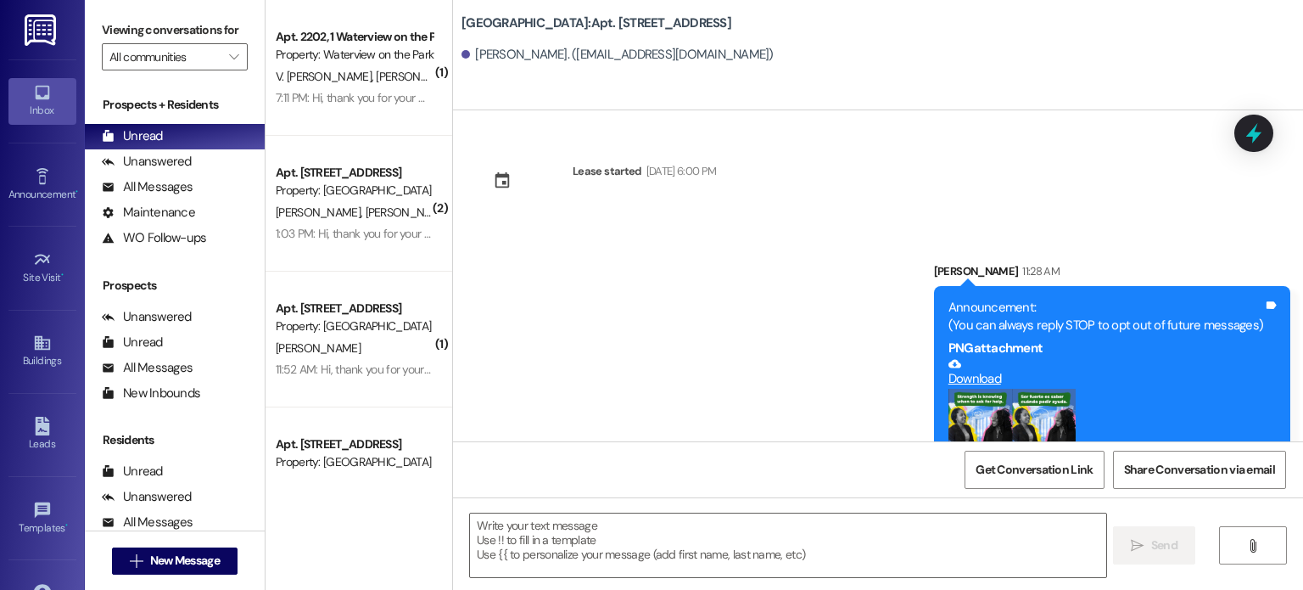
scroll to position [360, 0]
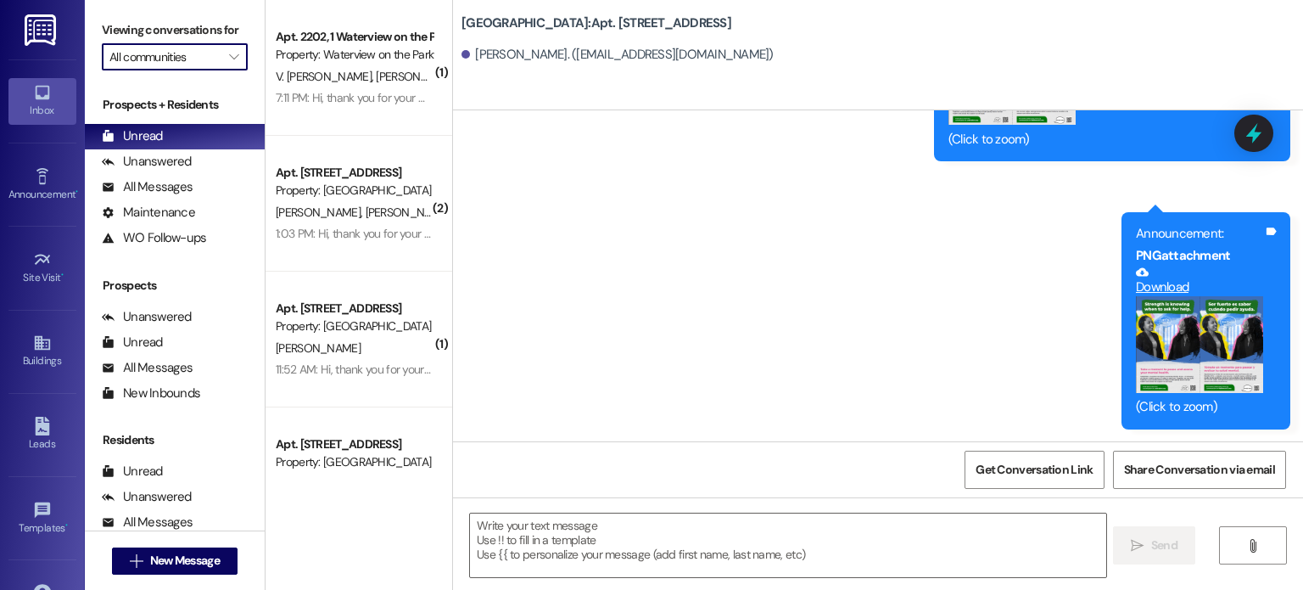
click at [139, 53] on input "All communities" at bounding box center [164, 56] width 111 height 27
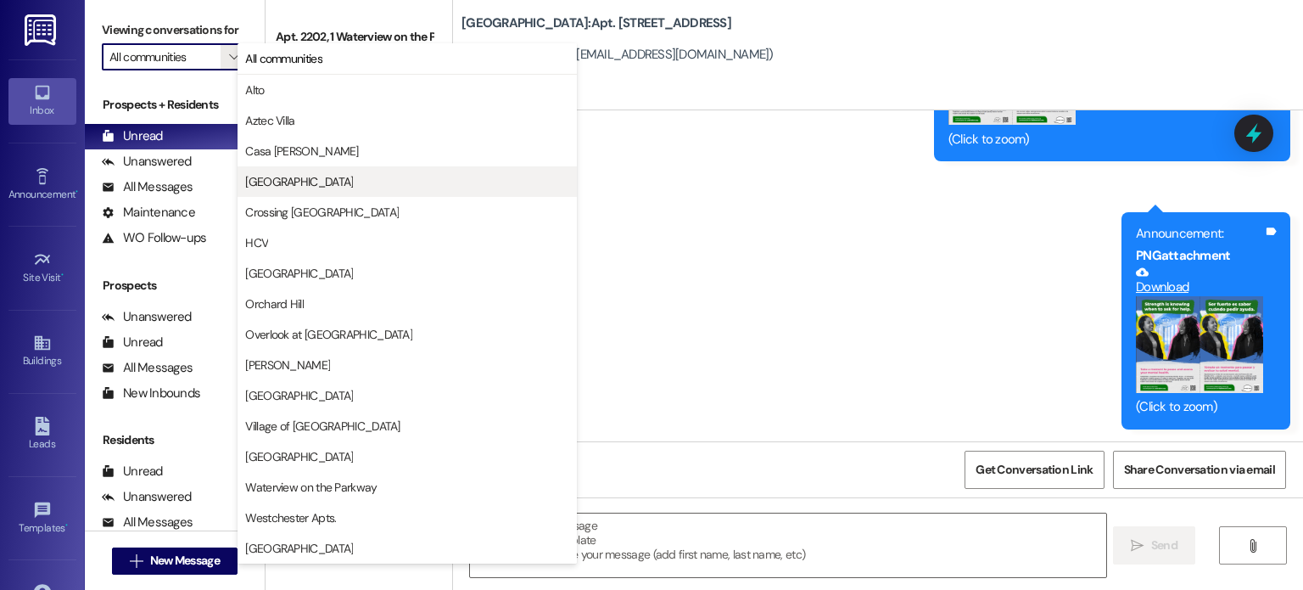
click at [299, 182] on span "[GEOGRAPHIC_DATA]" at bounding box center [299, 181] width 108 height 17
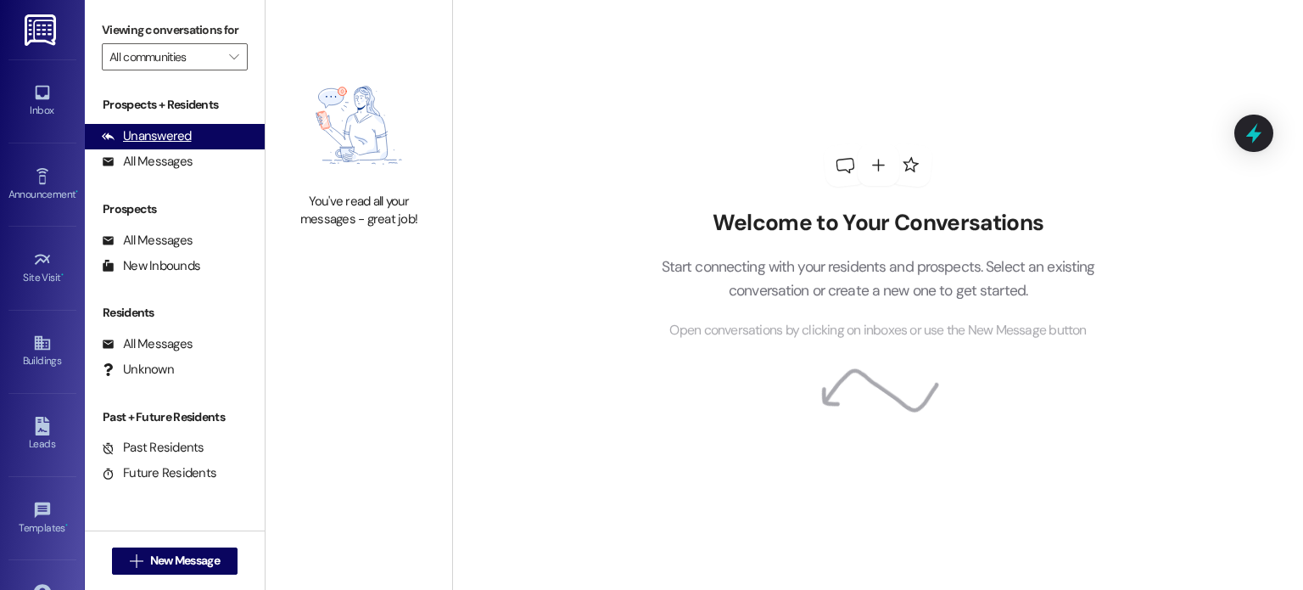
type input "[GEOGRAPHIC_DATA]"
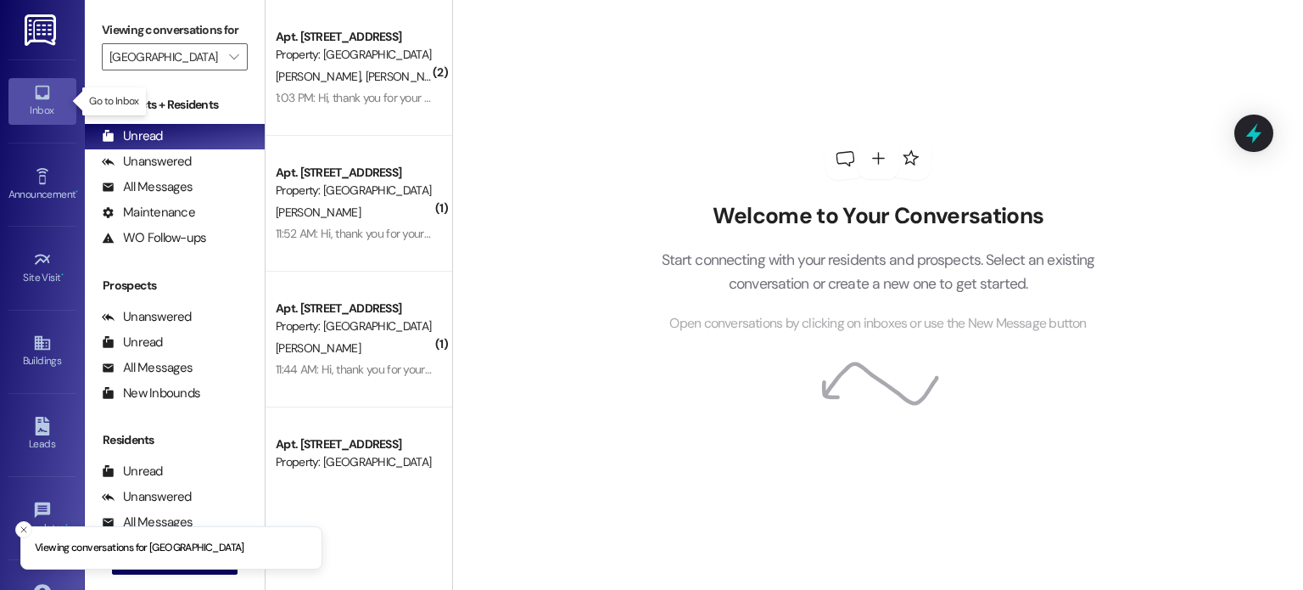
click at [23, 94] on link "Inbox" at bounding box center [42, 101] width 68 height 46
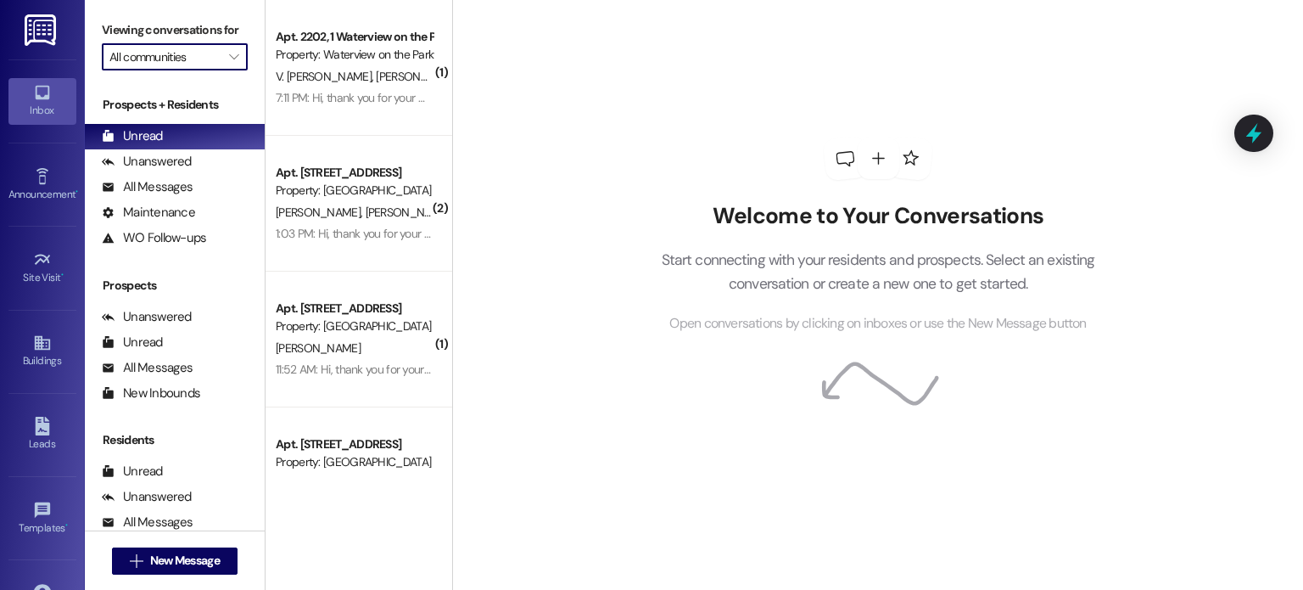
click at [132, 56] on input "All communities" at bounding box center [164, 56] width 111 height 27
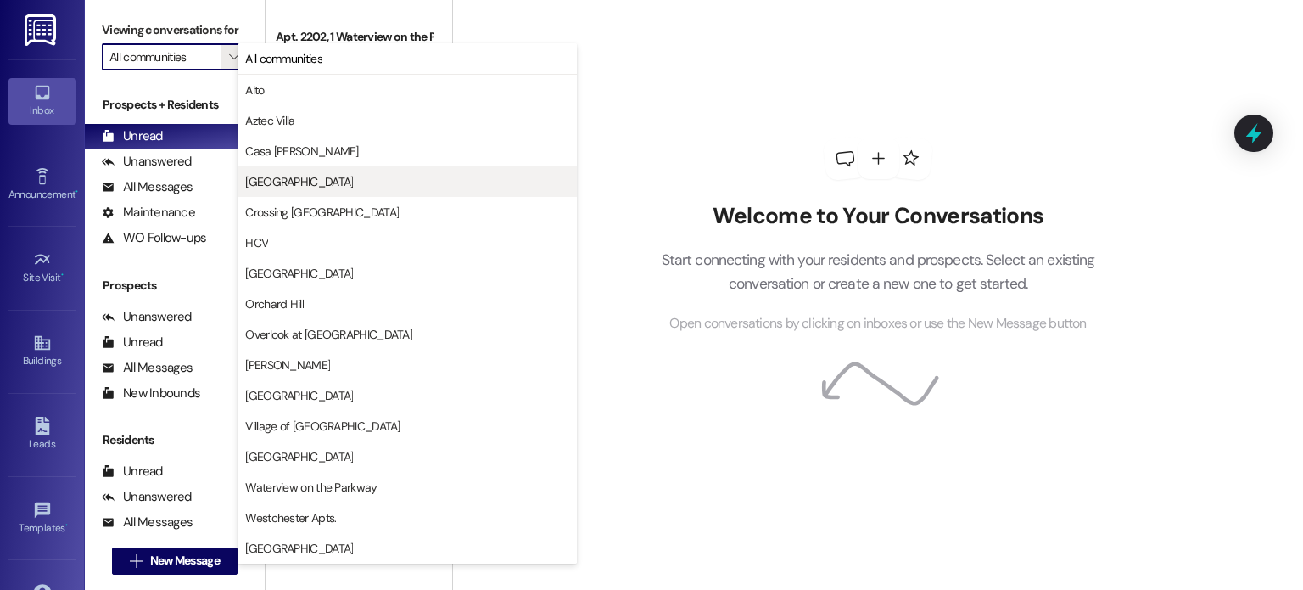
click at [255, 176] on span "[GEOGRAPHIC_DATA]" at bounding box center [299, 181] width 108 height 17
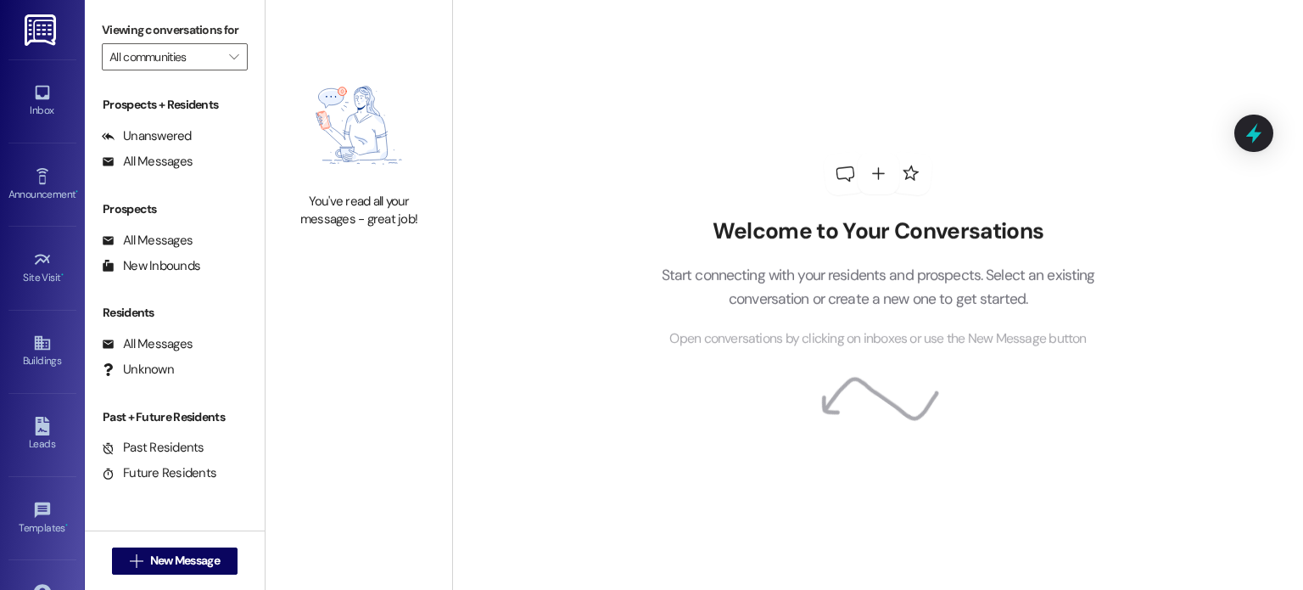
type input "[GEOGRAPHIC_DATA]"
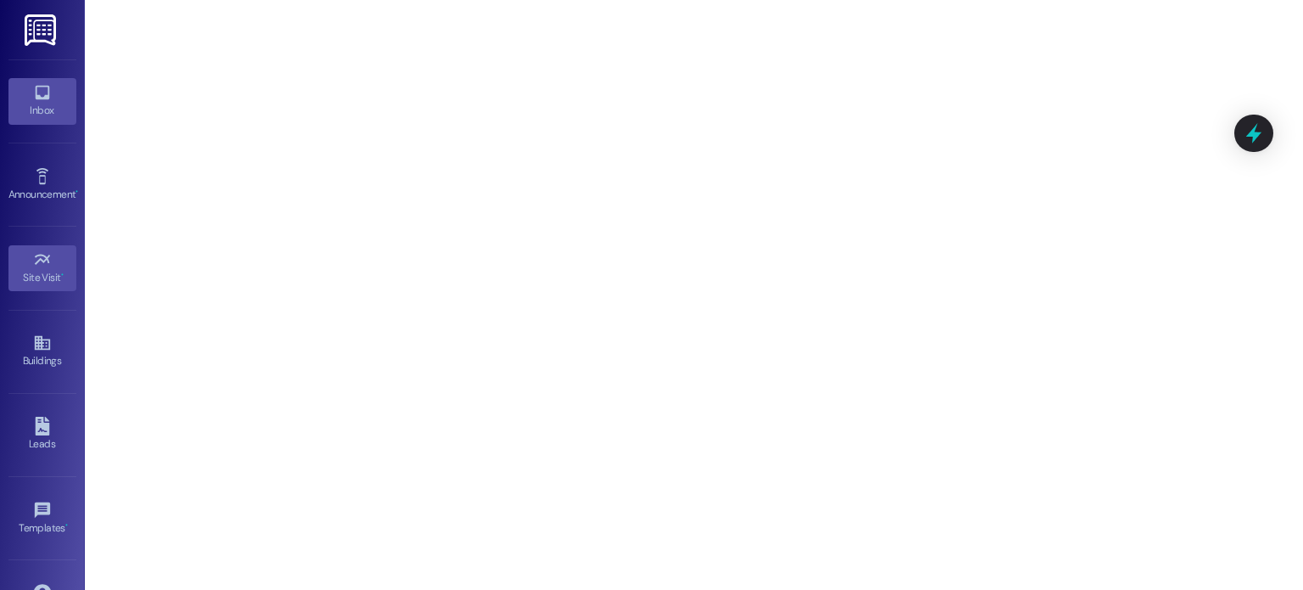
click at [48, 98] on icon at bounding box center [42, 92] width 19 height 19
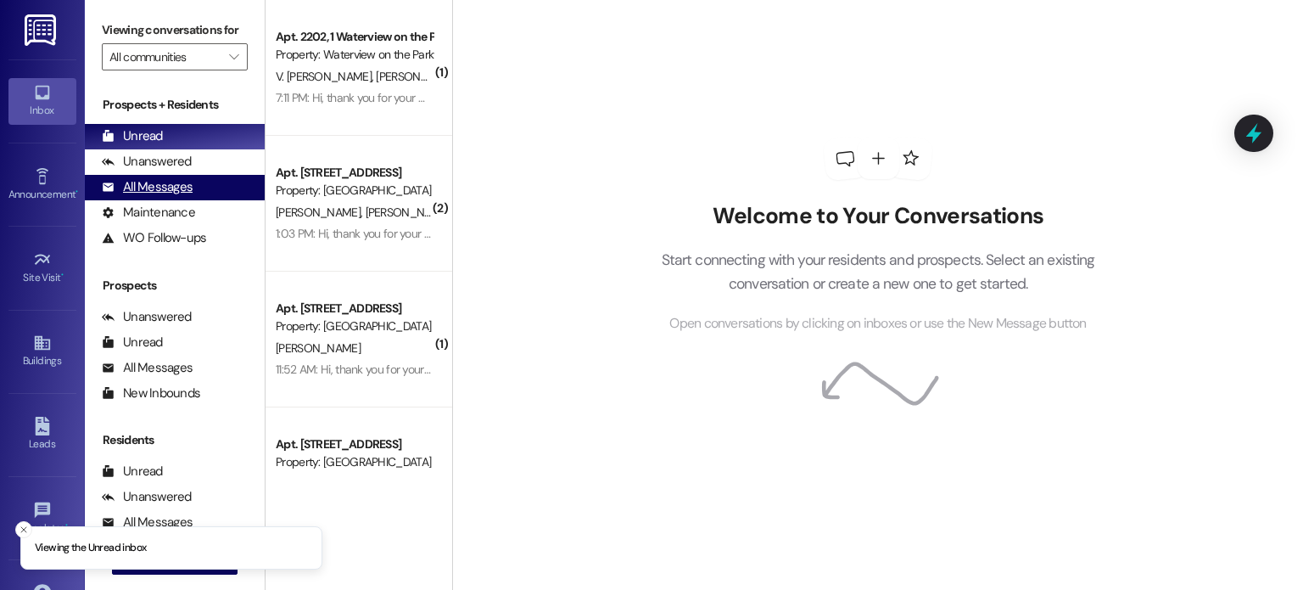
click at [184, 180] on div "All Messages" at bounding box center [147, 187] width 91 height 18
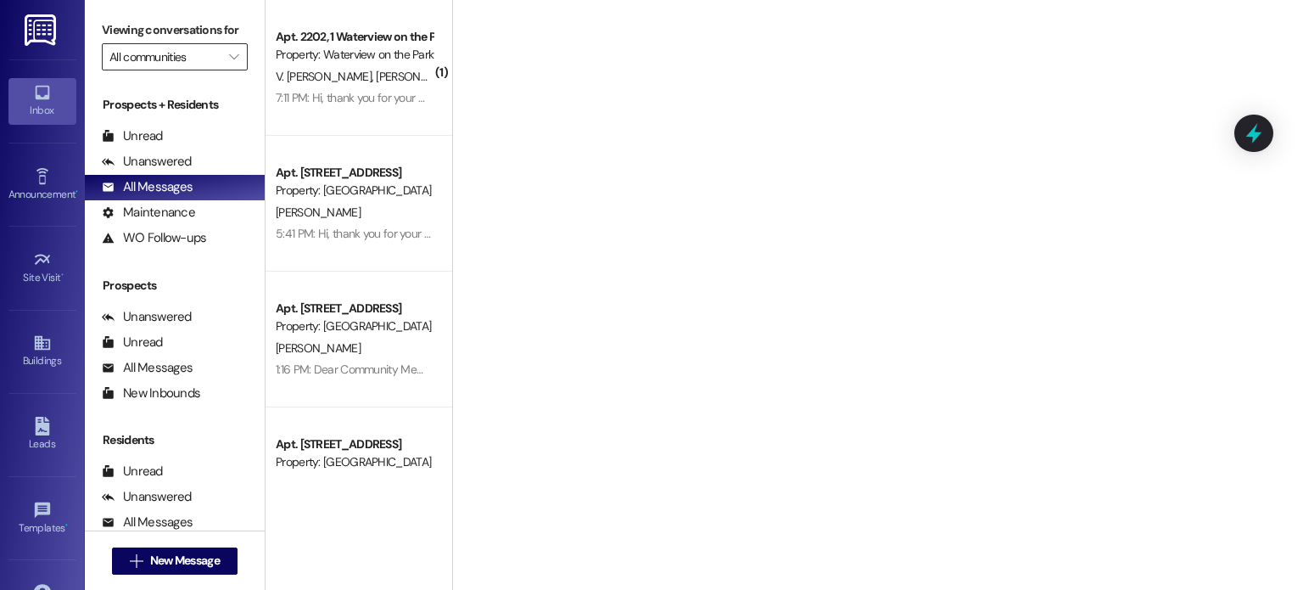
click at [205, 57] on input "All communities" at bounding box center [164, 56] width 111 height 27
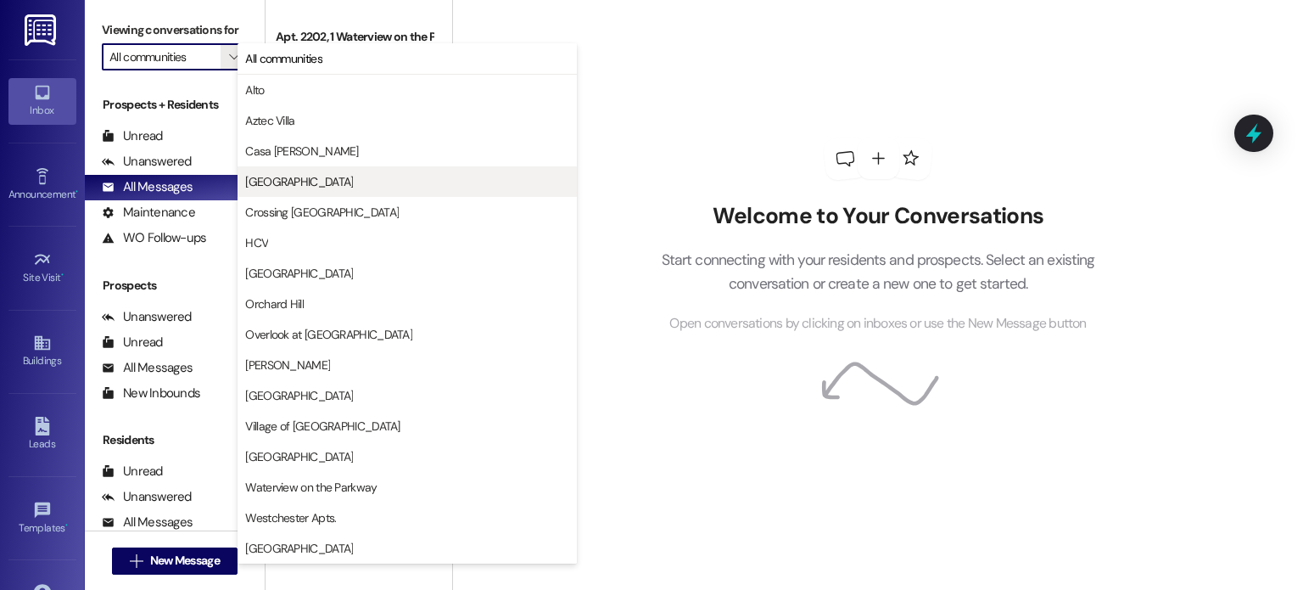
click at [271, 183] on span "[GEOGRAPHIC_DATA]" at bounding box center [299, 181] width 108 height 17
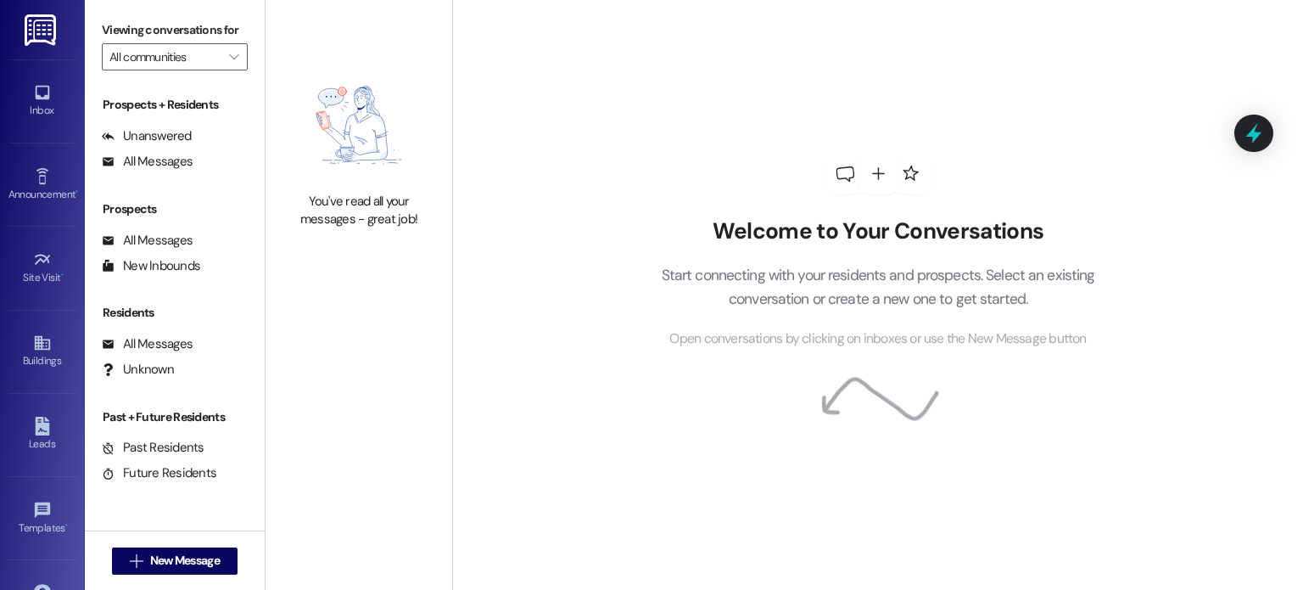
type input "[GEOGRAPHIC_DATA]"
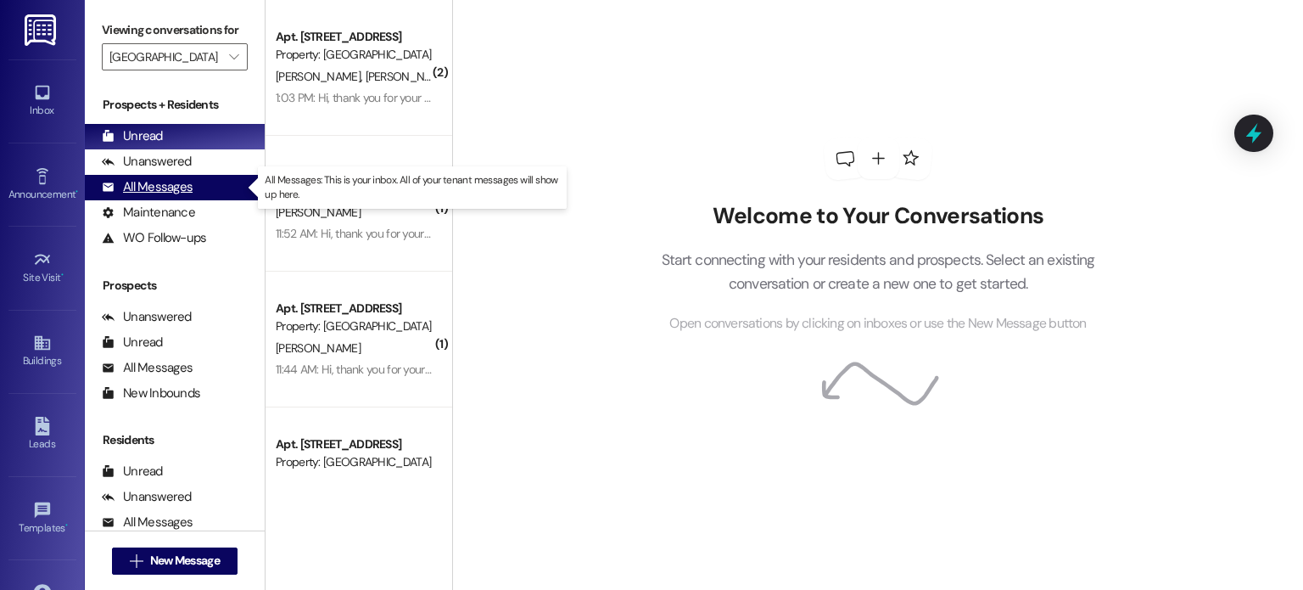
click at [150, 190] on div "All Messages" at bounding box center [147, 187] width 91 height 18
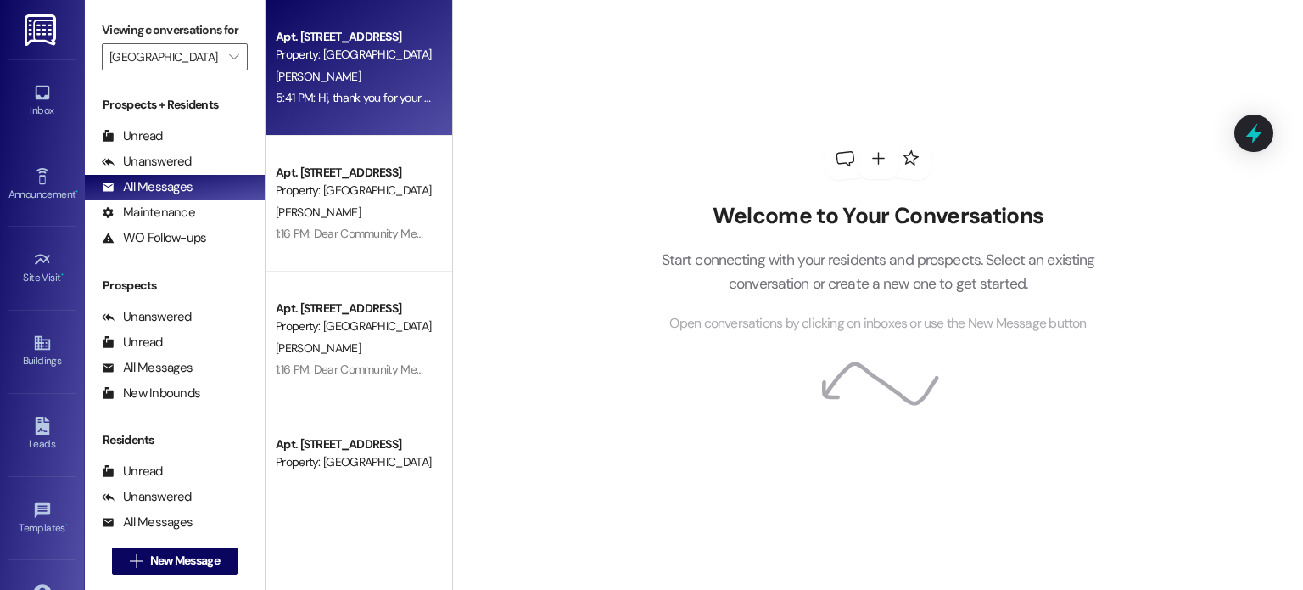
click at [333, 79] on div "E. Torres" at bounding box center [354, 76] width 160 height 21
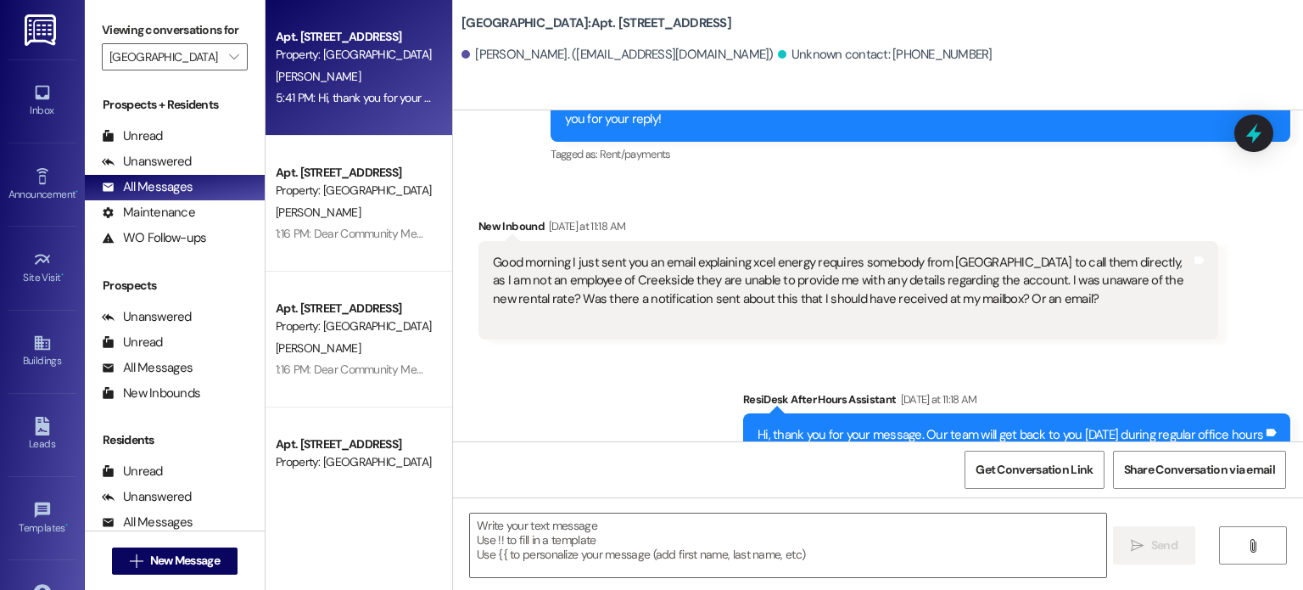
scroll to position [48692, 0]
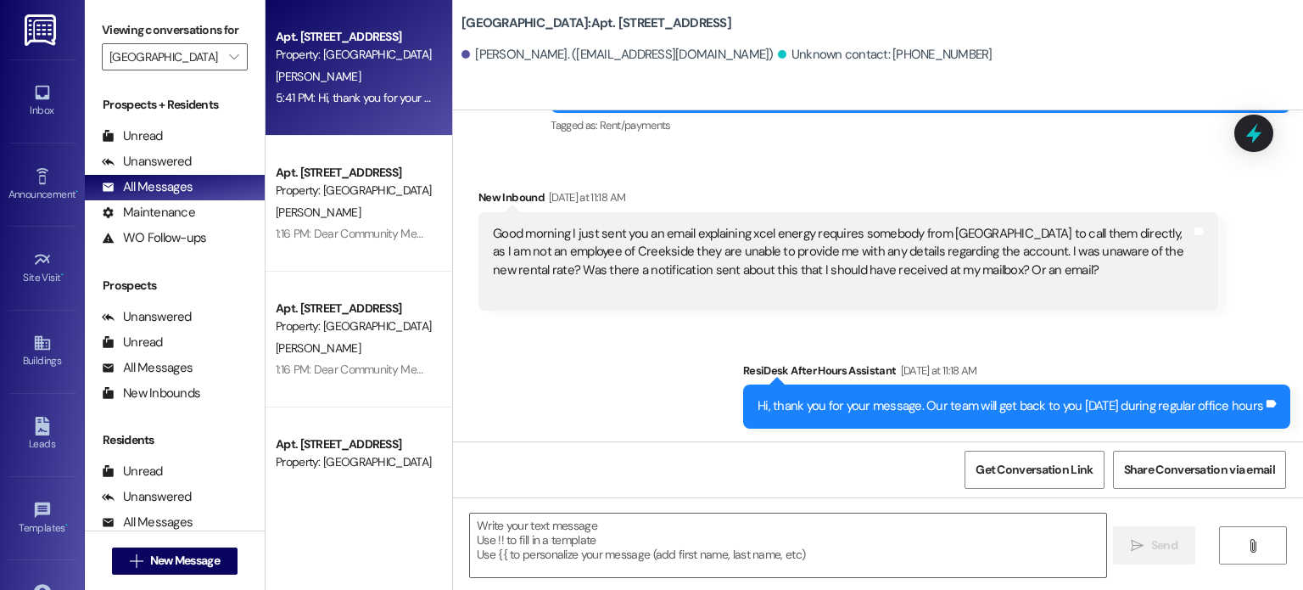
click at [613, 504] on div " Send " at bounding box center [878, 560] width 850 height 127
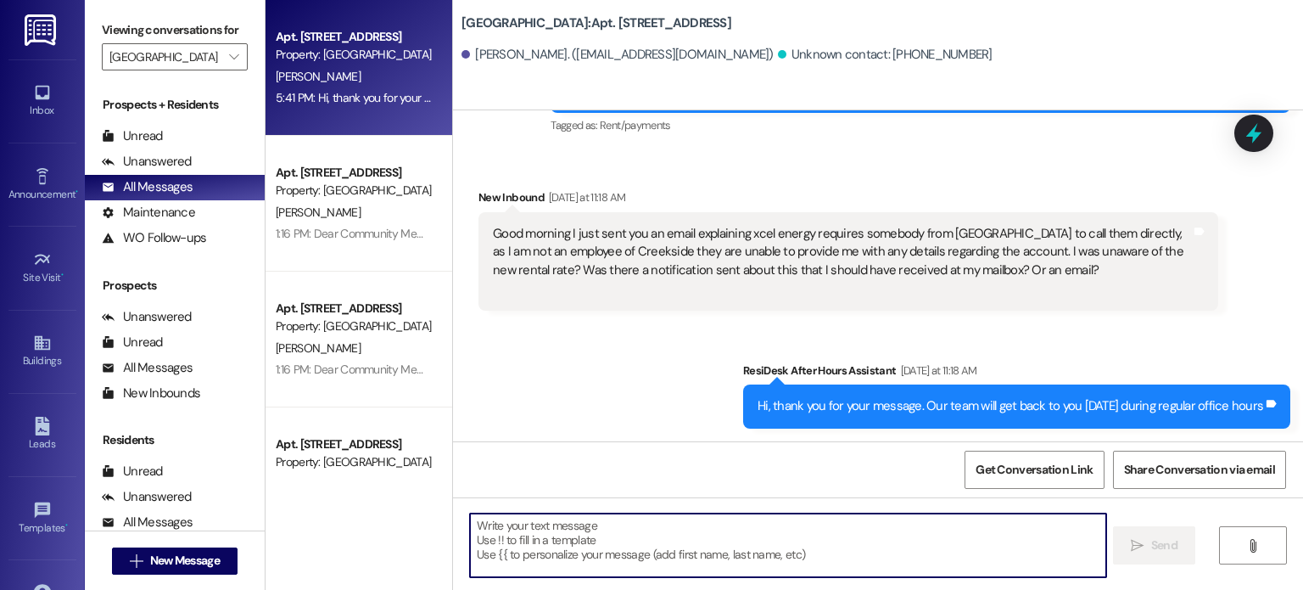
click at [590, 533] on textarea at bounding box center [787, 545] width 635 height 64
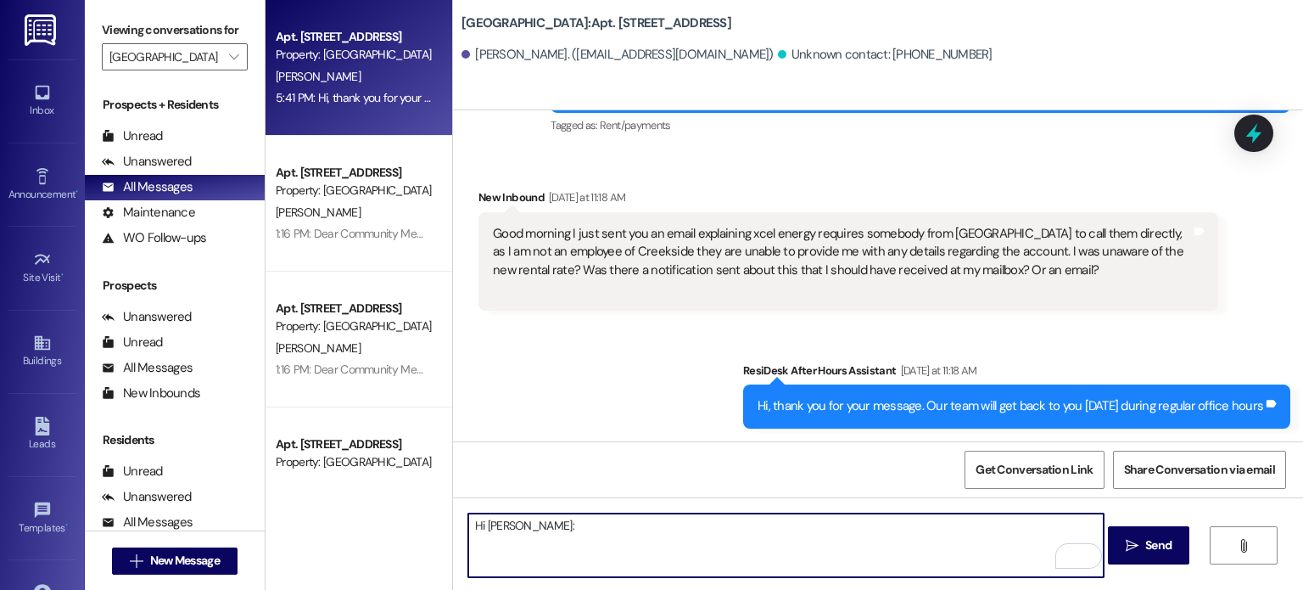
click at [453, 520] on div "Hi Enid:  Send " at bounding box center [878, 560] width 850 height 127
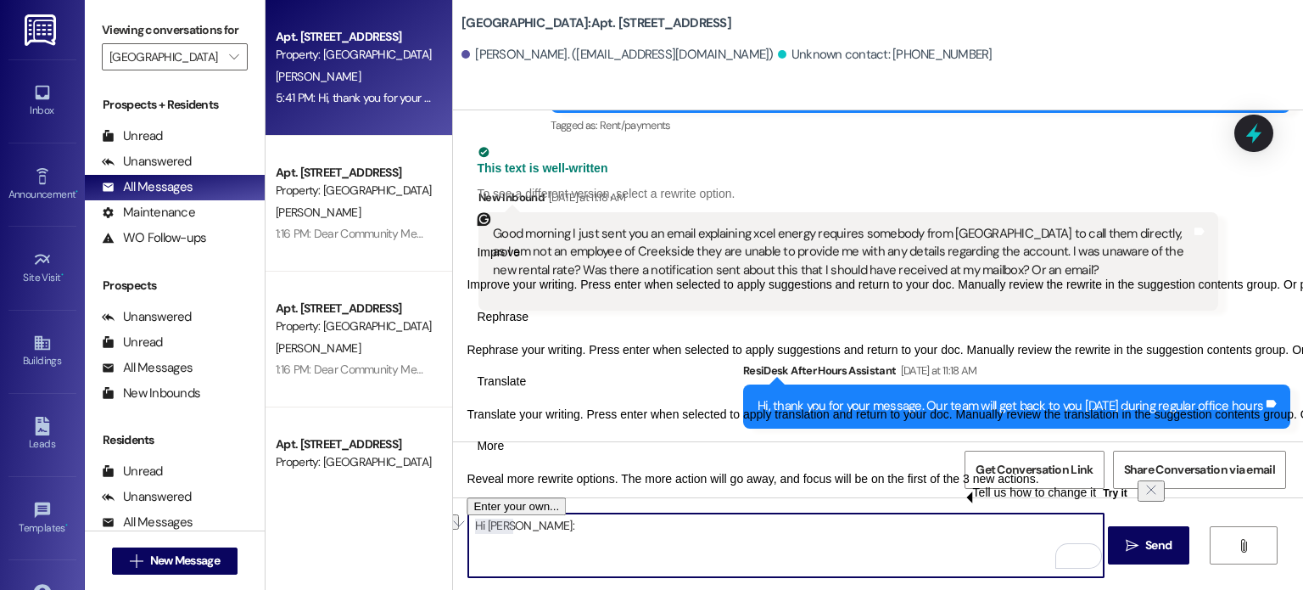
click at [533, 544] on textarea "Hi Enid:" at bounding box center [785, 545] width 635 height 64
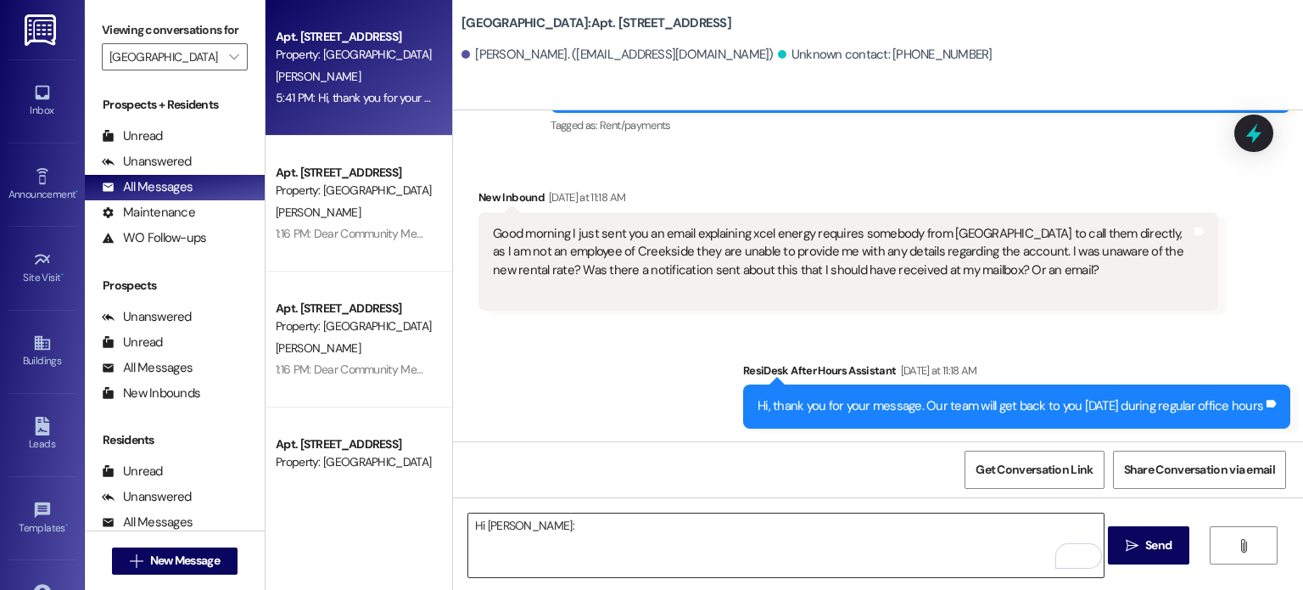
click at [468, 546] on textarea "Hi Enid:" at bounding box center [785, 545] width 635 height 64
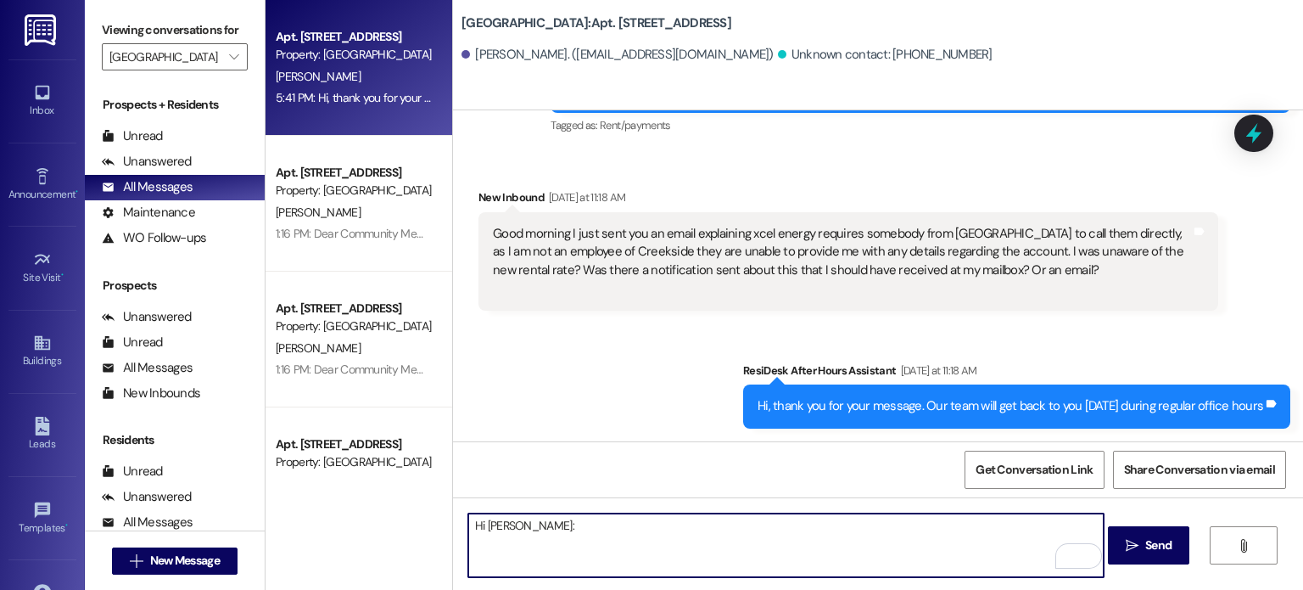
click at [509, 526] on textarea "Hi Enid:" at bounding box center [785, 545] width 635 height 64
paste textarea "It’s been a day! I have not had any time to engage with Xcel Energy. I will con…"
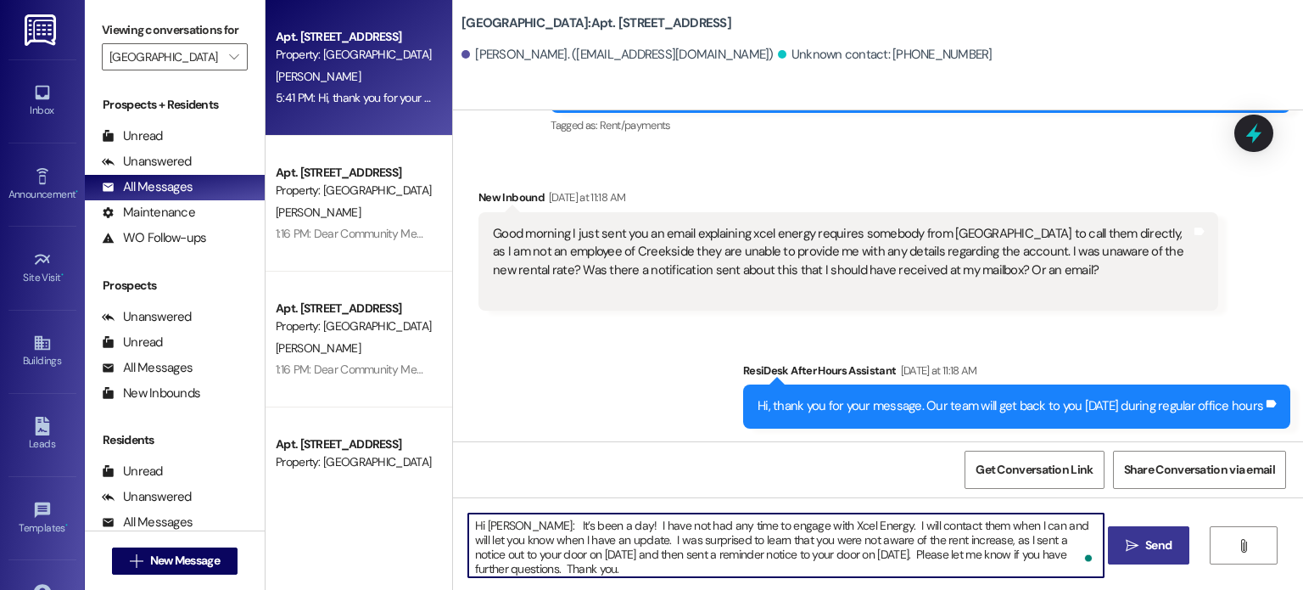
type textarea "Hi Enid: It’s been a day! I have not had any time to engage with Xcel Energy. I…"
click at [1150, 556] on button " Send" at bounding box center [1149, 545] width 82 height 38
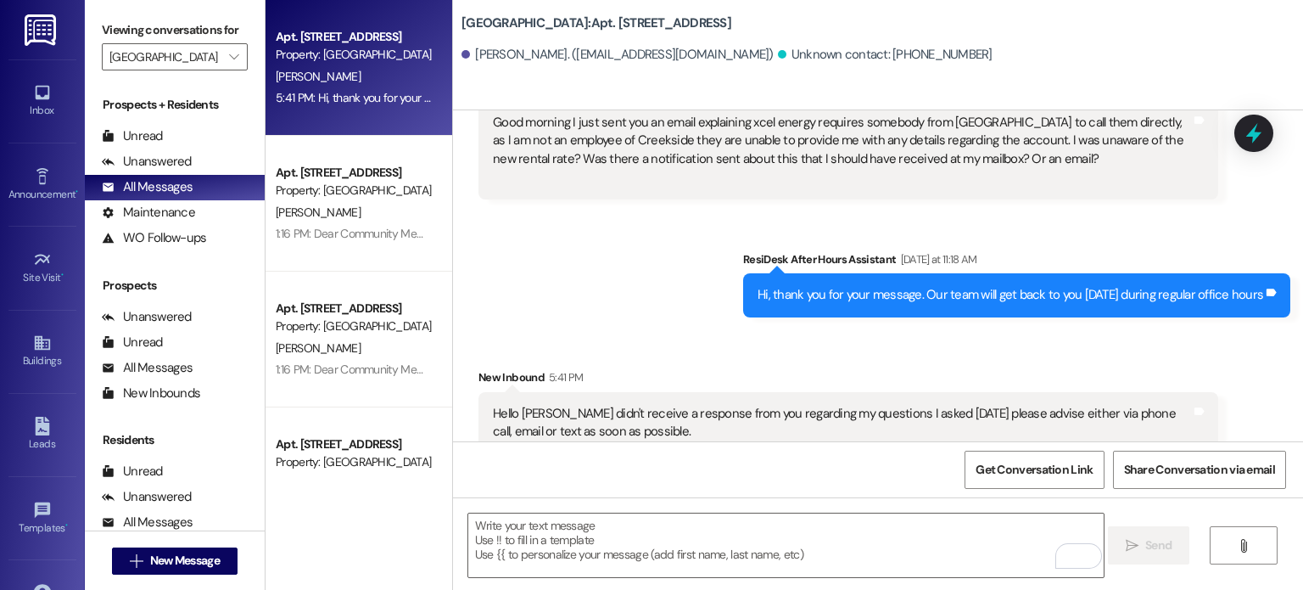
scroll to position [48846, 0]
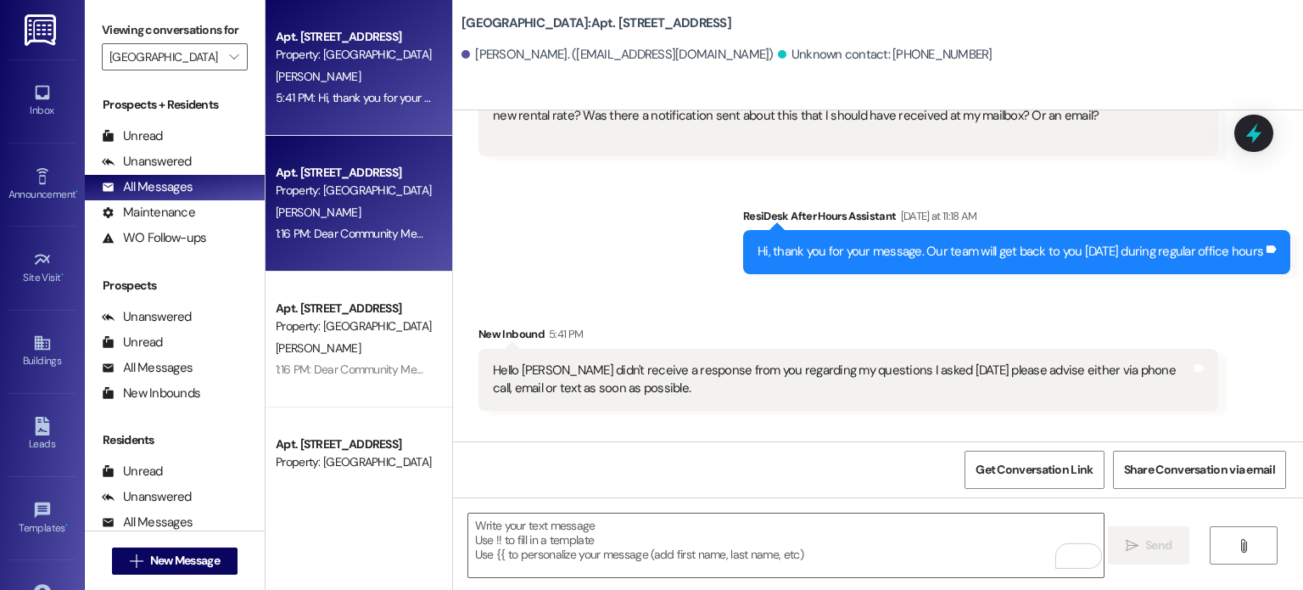
click at [357, 176] on div "Apt. 12, Creekside Place 21" at bounding box center [354, 173] width 157 height 18
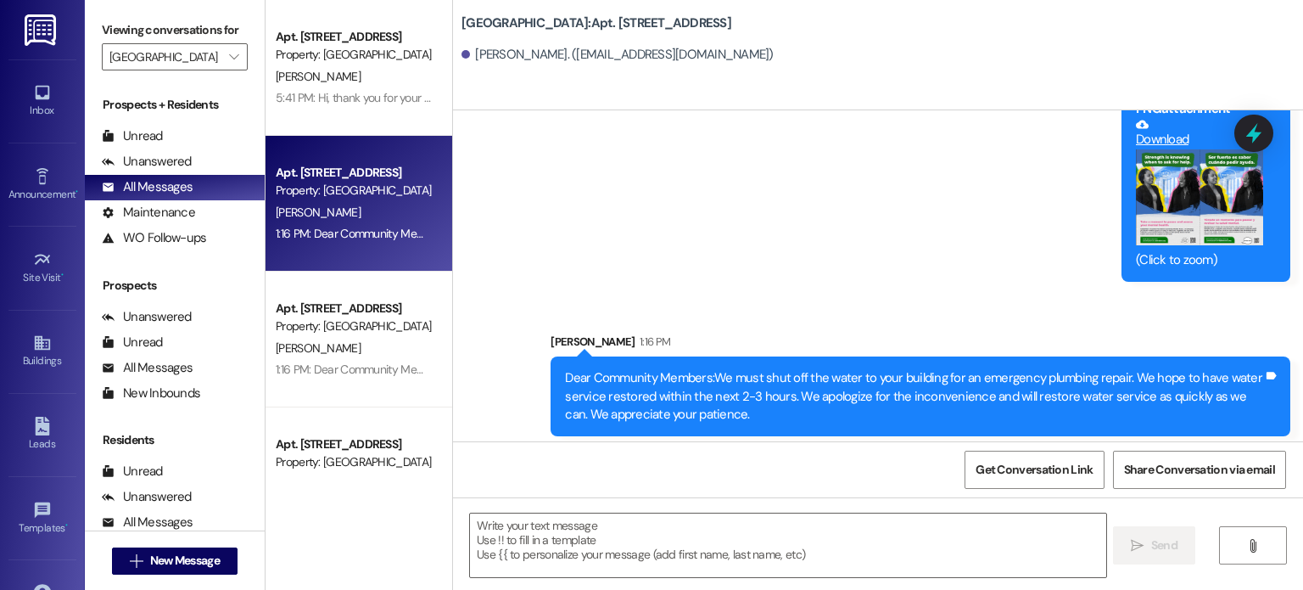
scroll to position [774, 0]
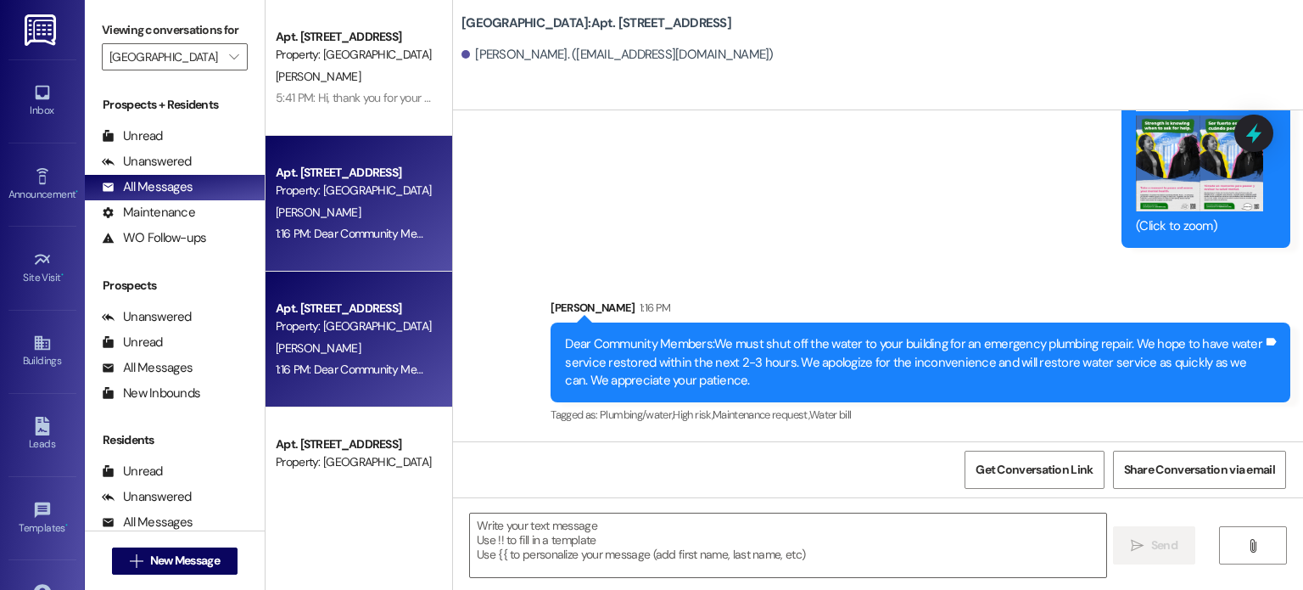
click at [385, 304] on div "Apt. 23, Creekside Place 21" at bounding box center [354, 308] width 157 height 18
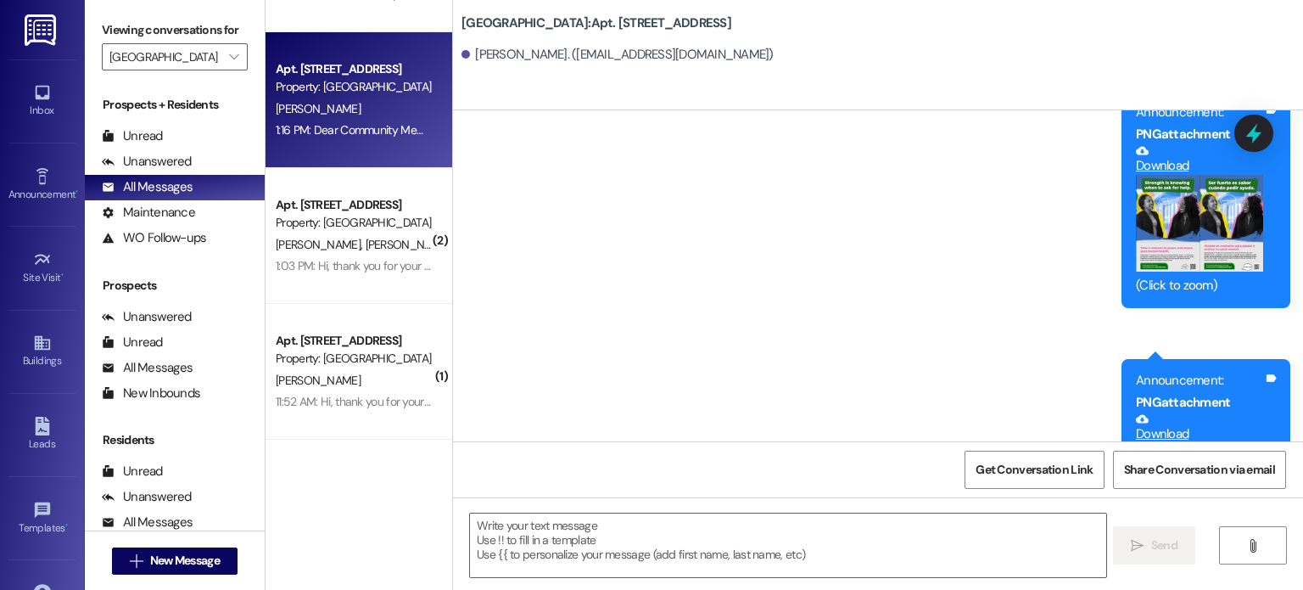
scroll to position [255, 0]
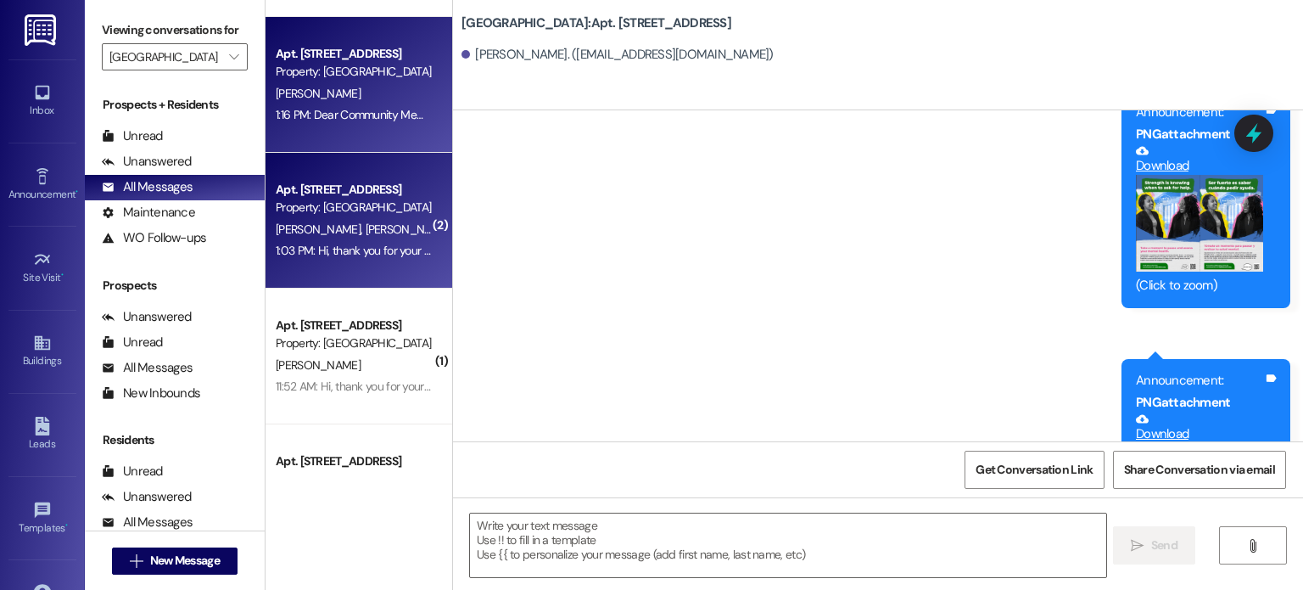
click at [327, 213] on div "Property: [GEOGRAPHIC_DATA]" at bounding box center [354, 208] width 157 height 18
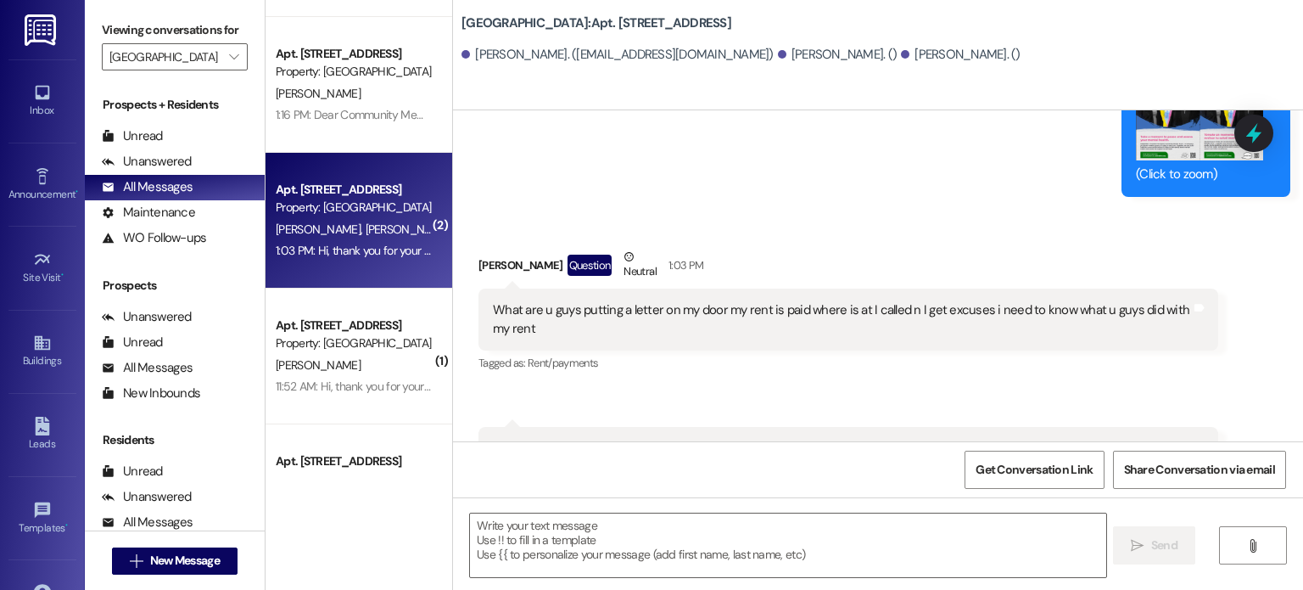
scroll to position [9757, 0]
